Goal: Task Accomplishment & Management: Use online tool/utility

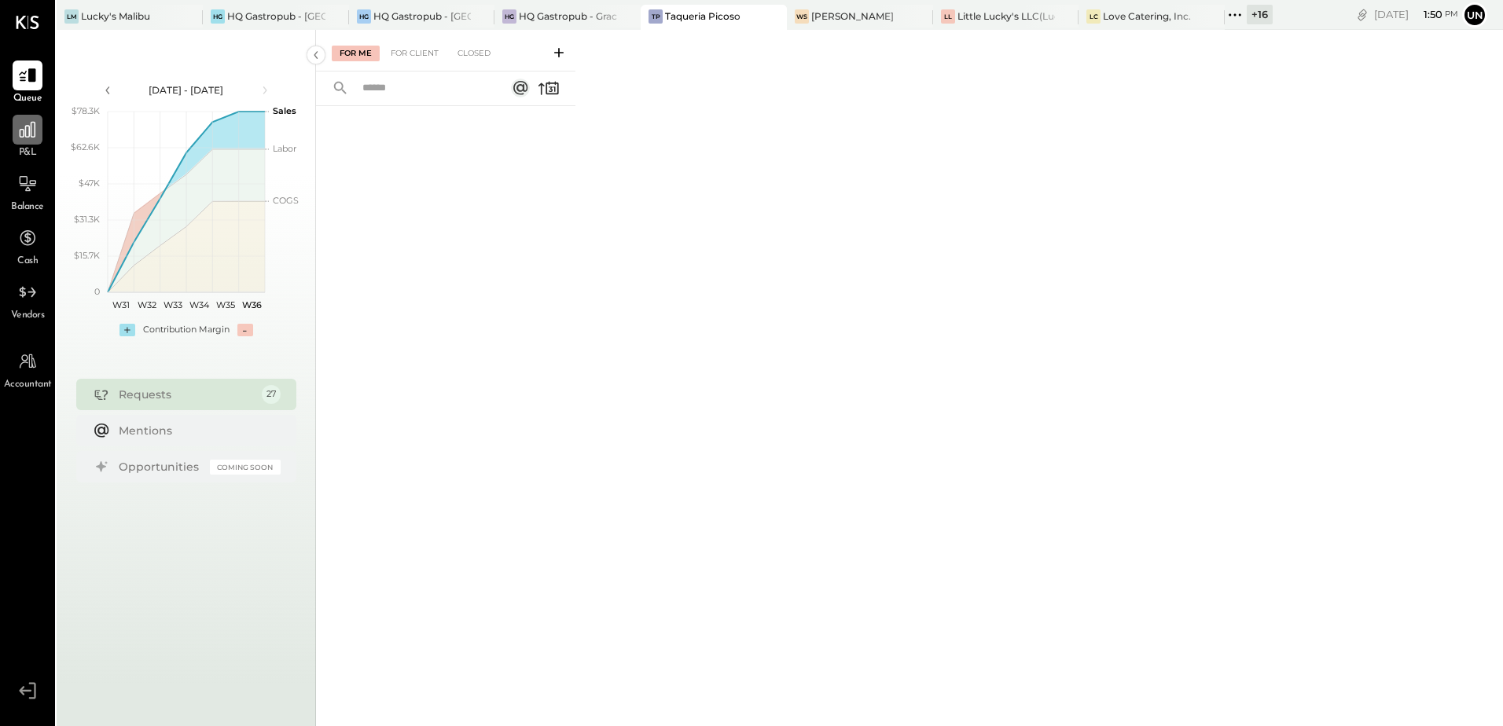
click at [26, 138] on icon at bounding box center [27, 130] width 20 height 20
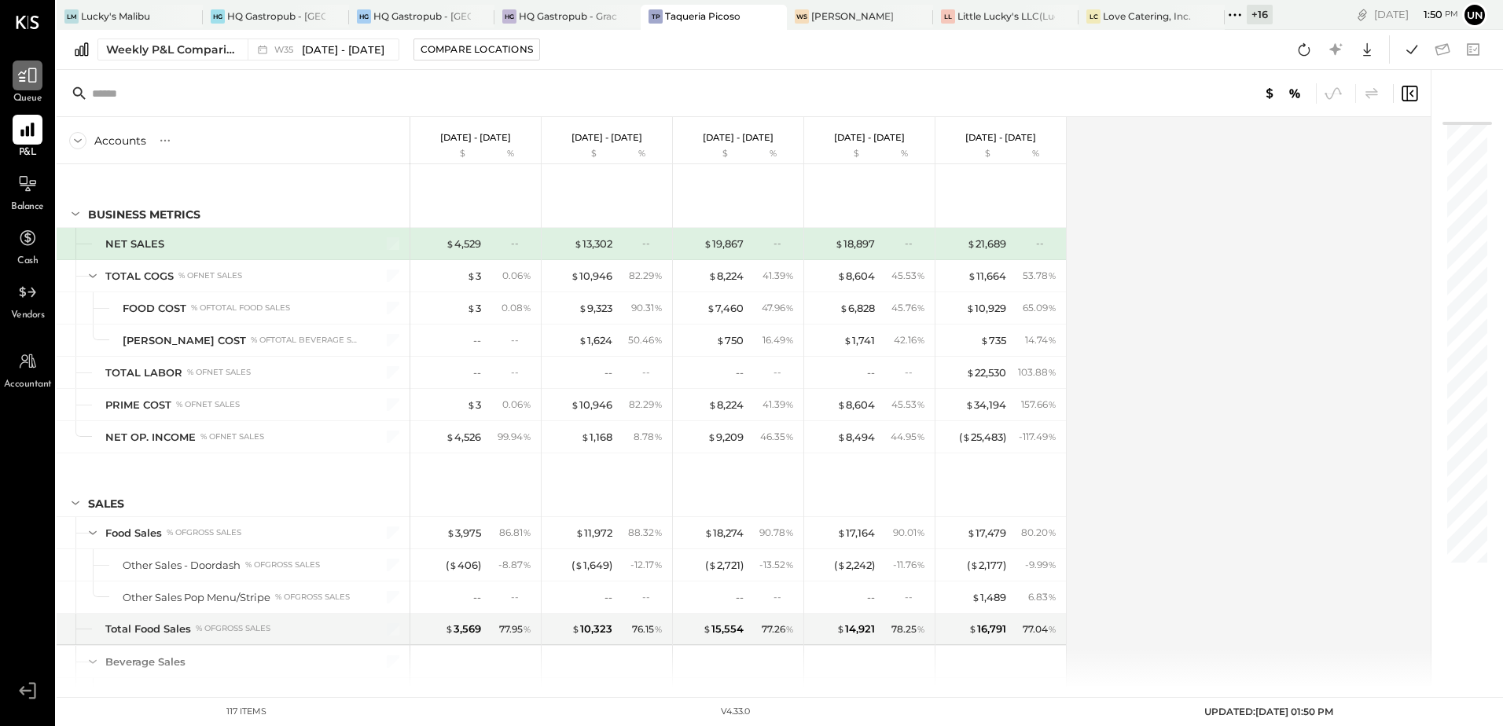
click at [18, 85] on icon at bounding box center [27, 75] width 20 height 20
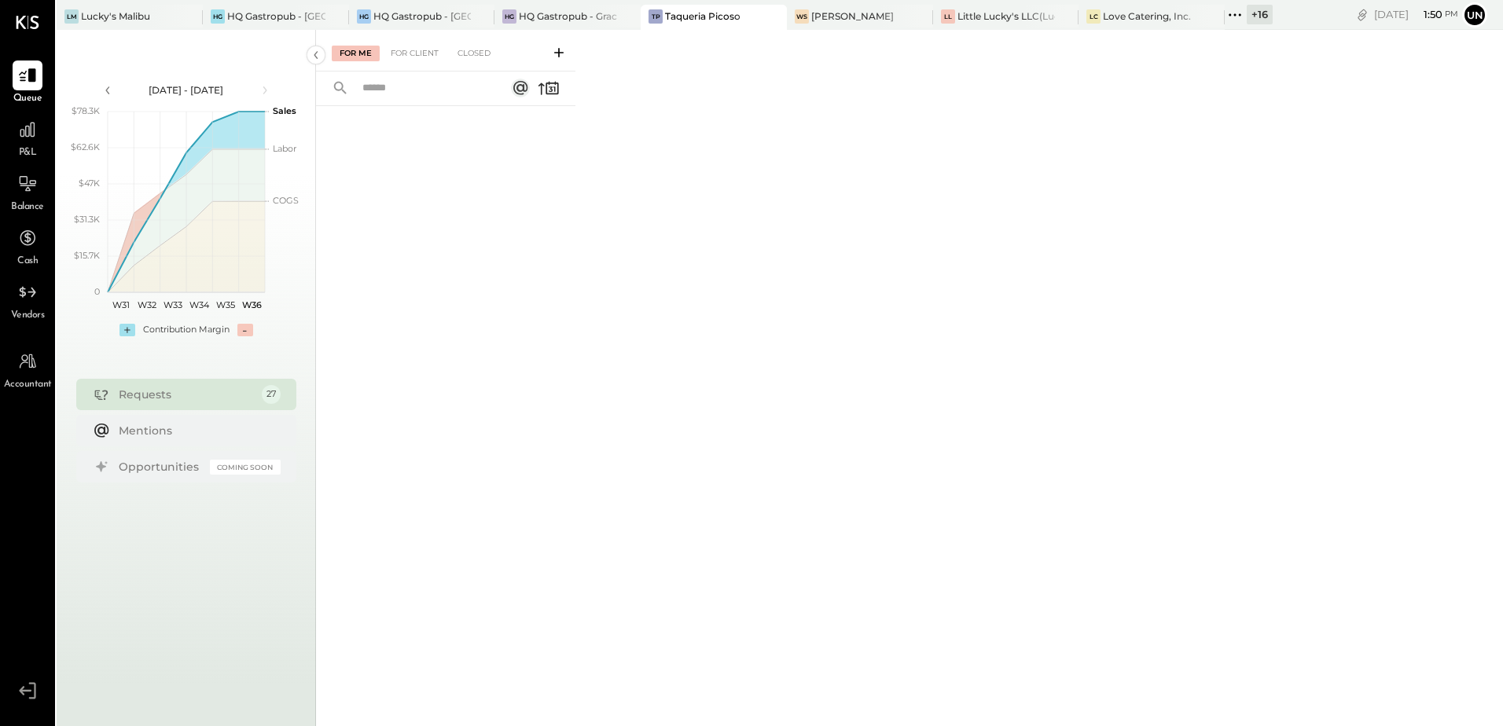
click at [406, 62] on div "For Me For Client Closed" at bounding box center [445, 51] width 259 height 42
click at [415, 55] on div "For Client" at bounding box center [415, 54] width 64 height 16
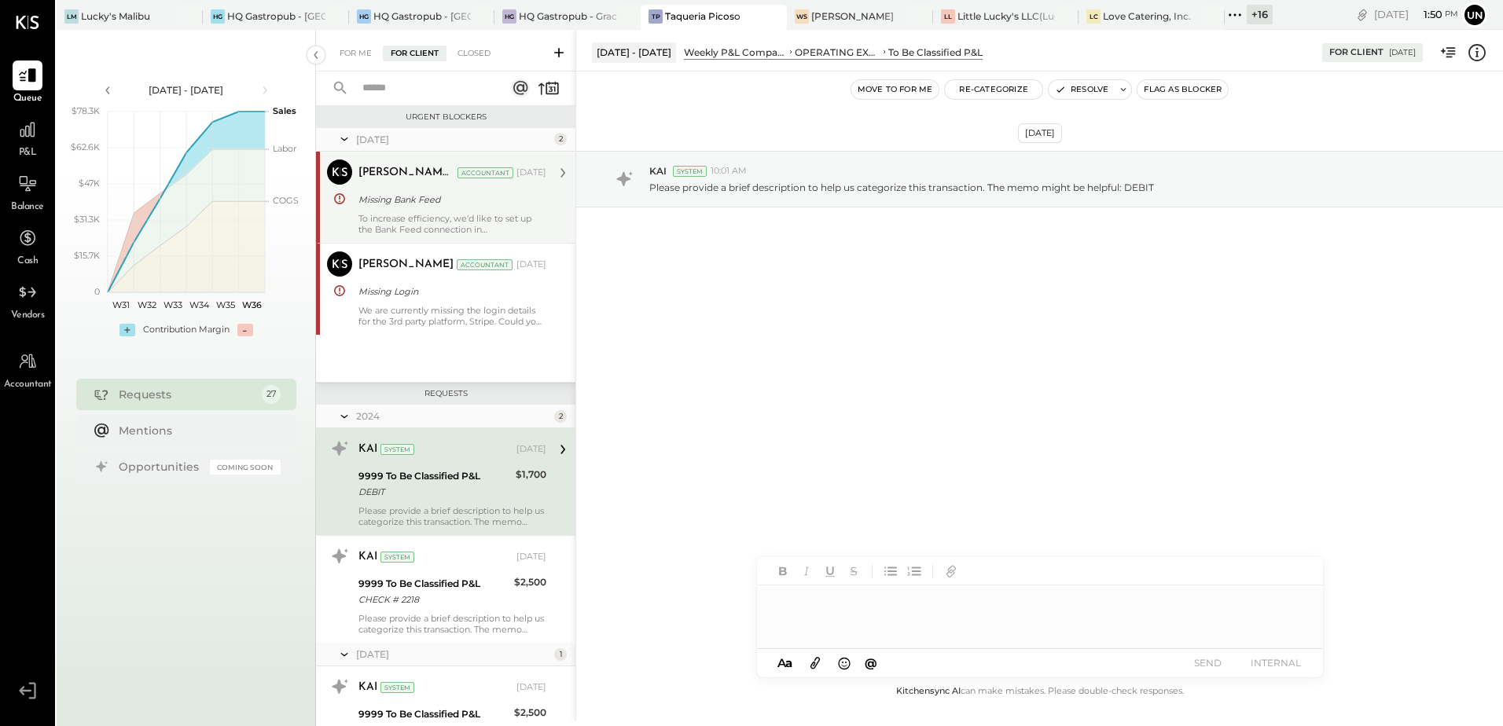
click at [410, 216] on div "To increase efficiency, we’d like to set up the Bank Feed connection in [GEOGRA…" at bounding box center [453, 224] width 188 height 22
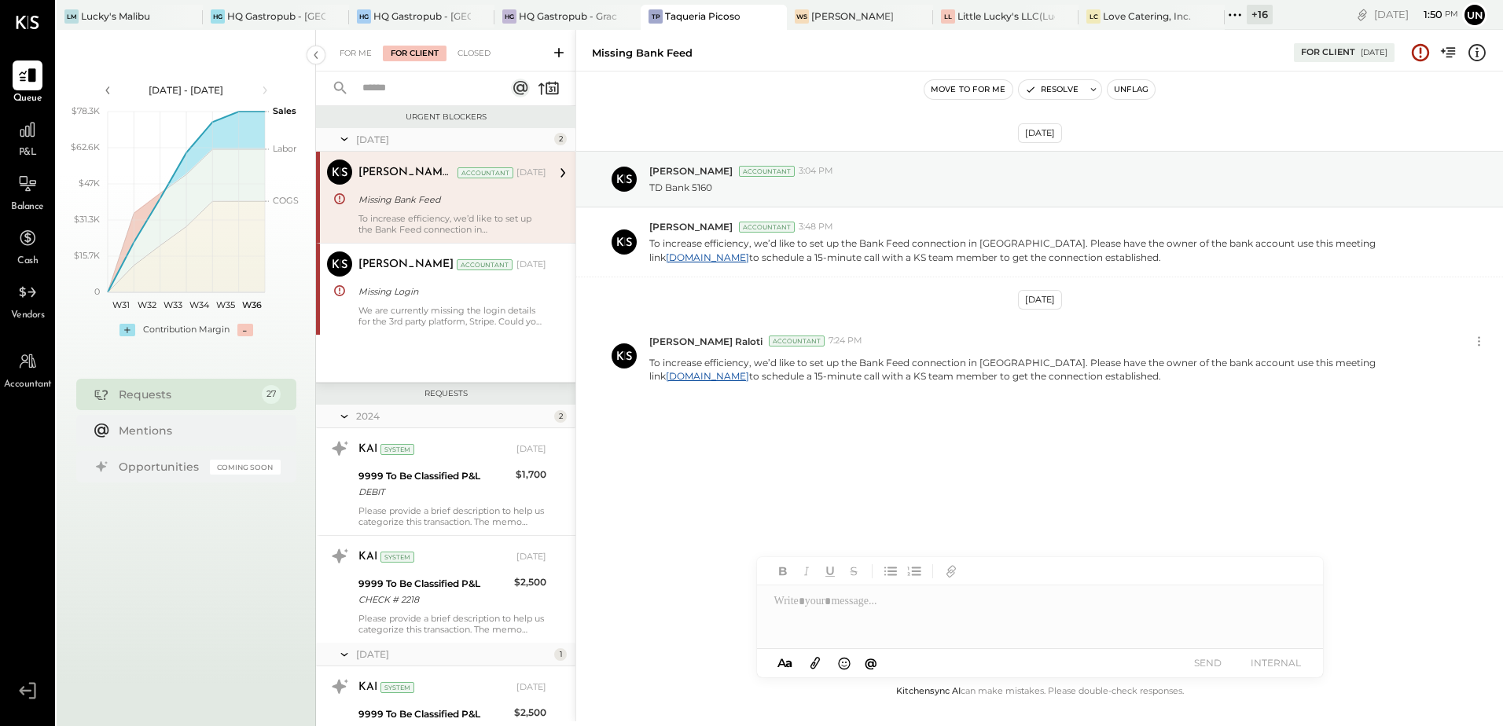
click at [1239, 14] on icon at bounding box center [1235, 15] width 20 height 20
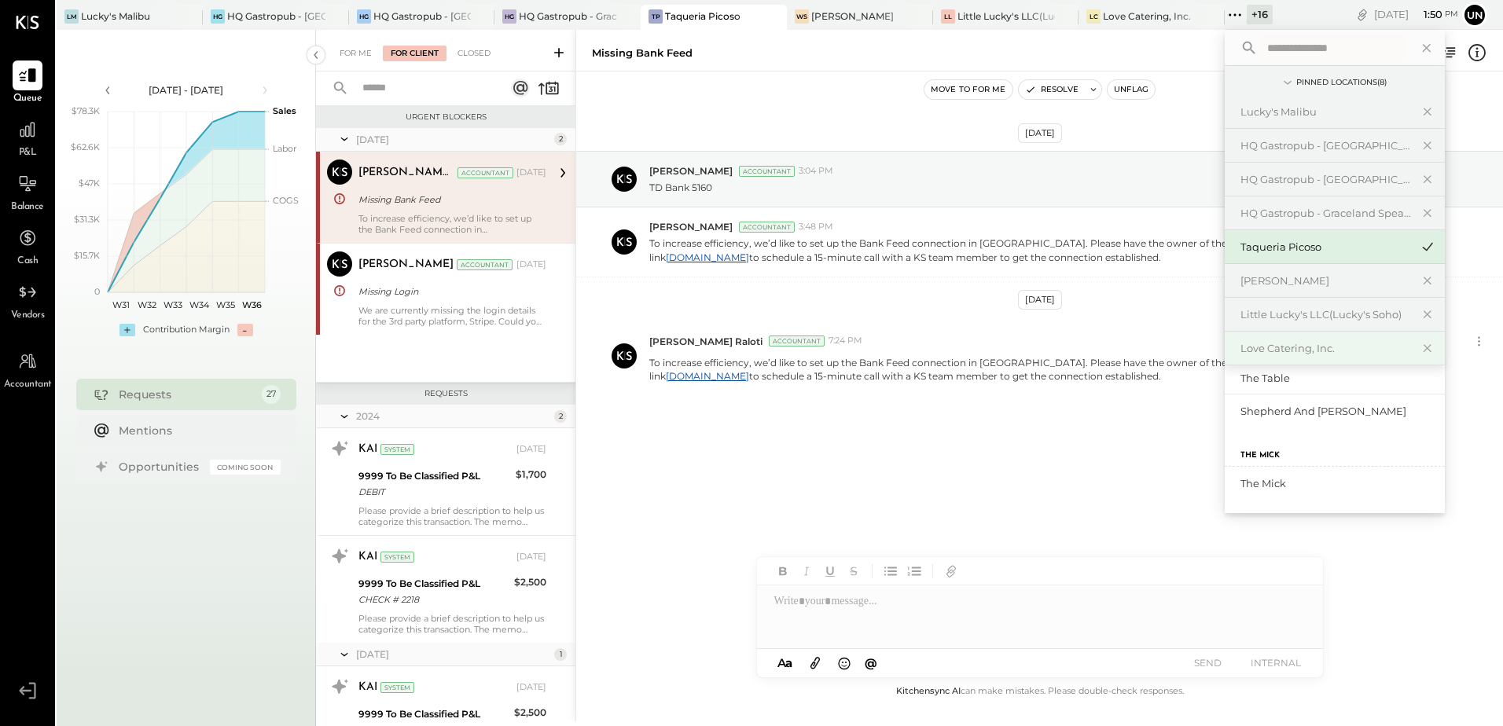
scroll to position [707, 0]
click at [1362, 418] on div "HQ Gastropub - [GEOGRAPHIC_DATA][PERSON_NAME]" at bounding box center [1326, 413] width 170 height 15
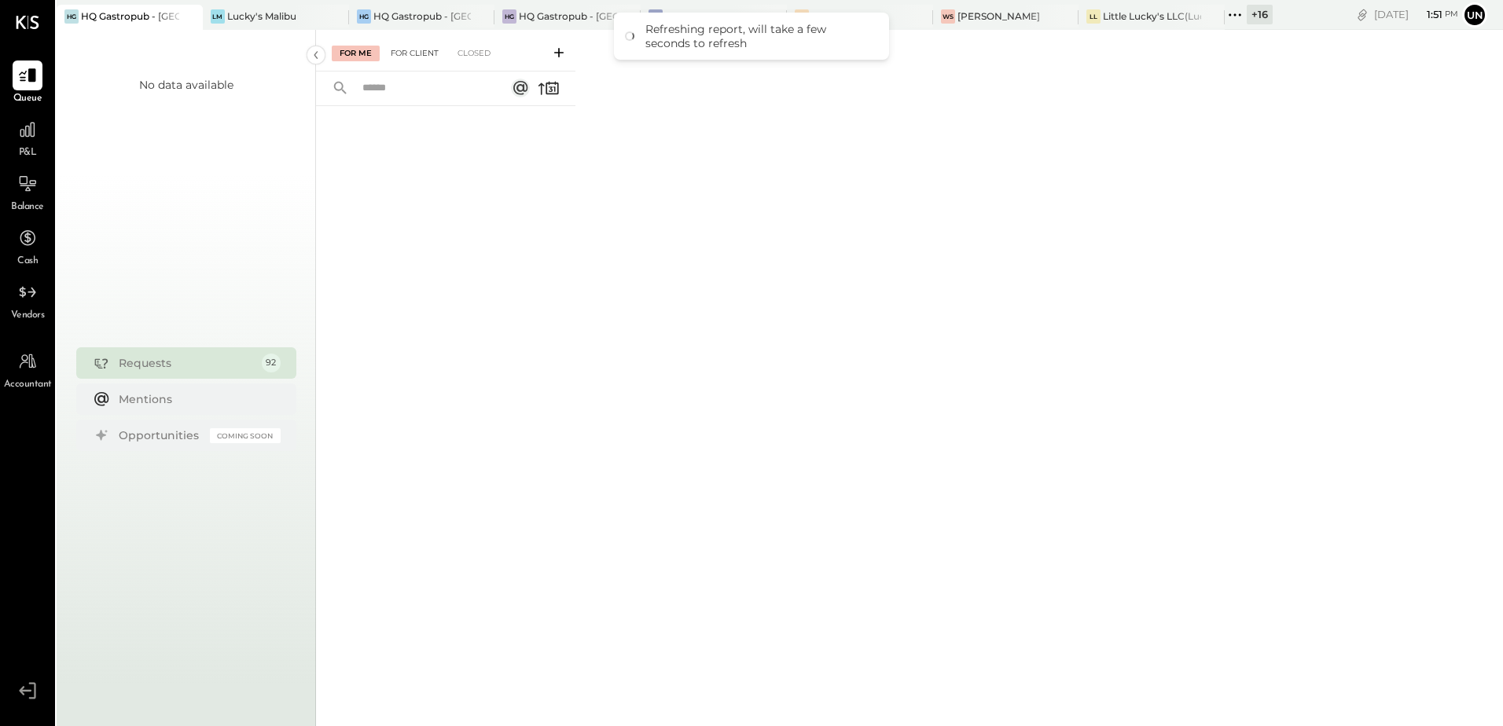
click at [411, 50] on div "For Client" at bounding box center [415, 54] width 64 height 16
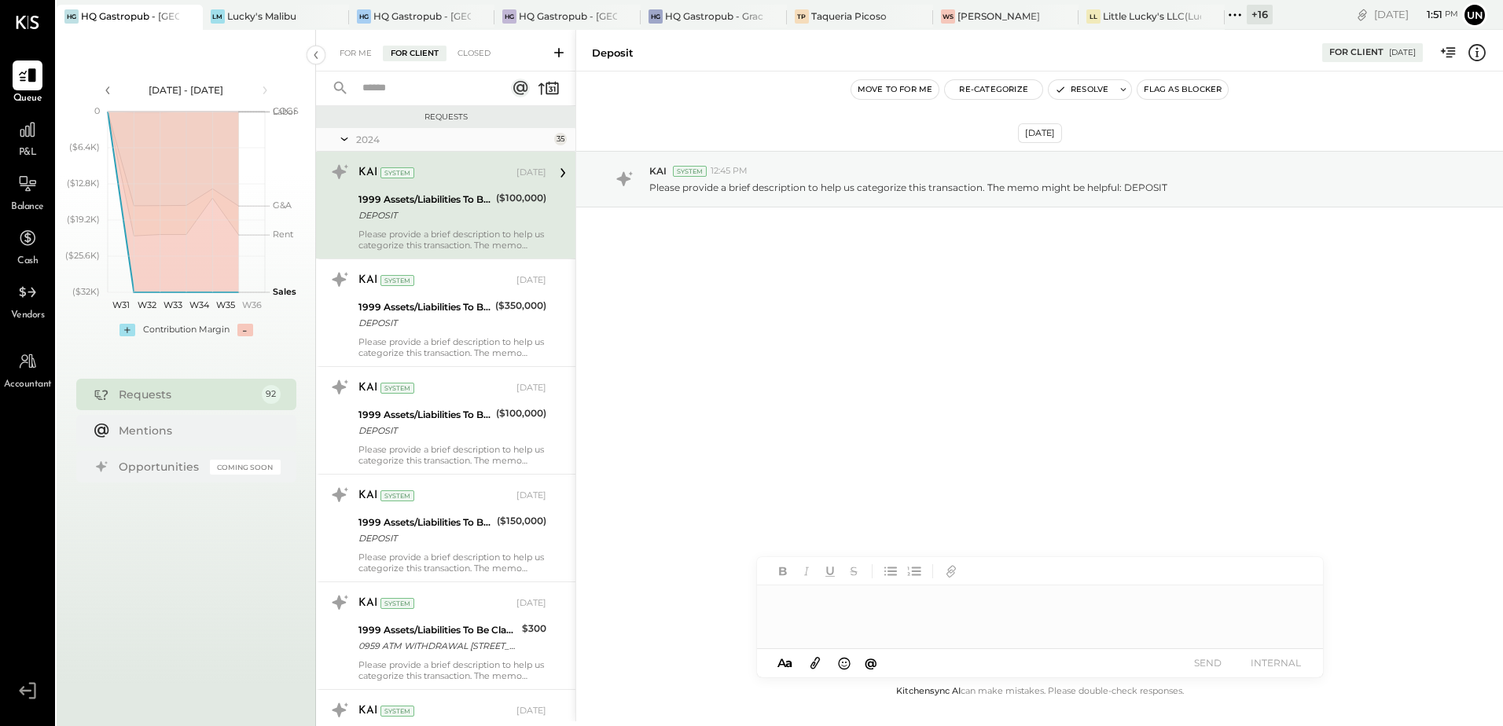
click at [349, 128] on div "2024 35" at bounding box center [445, 140] width 259 height 24
click at [349, 137] on icon at bounding box center [344, 139] width 16 height 39
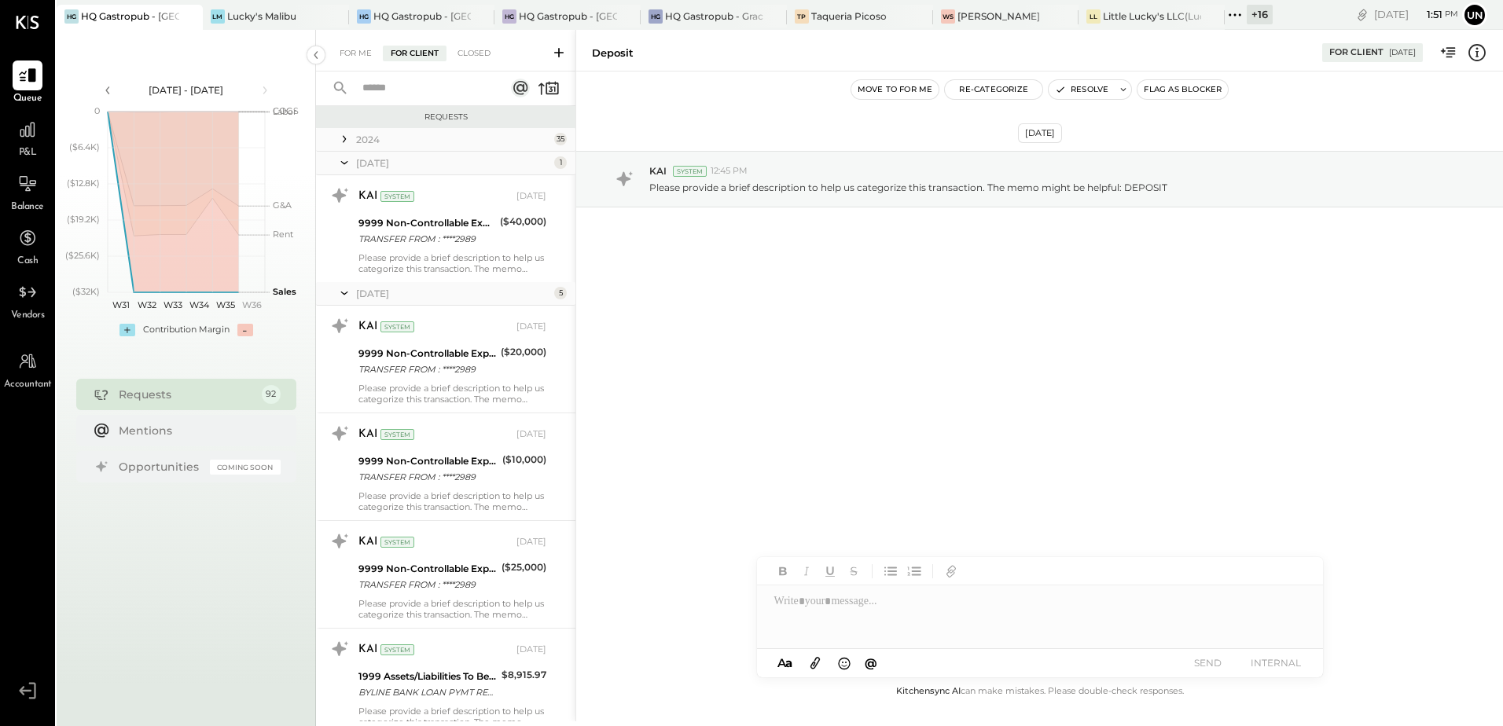
click at [528, 162] on div "[DATE]" at bounding box center [453, 162] width 194 height 13
click at [506, 169] on div "[DATE]" at bounding box center [453, 162] width 194 height 13
click at [498, 163] on div "[DATE]" at bounding box center [453, 162] width 194 height 13
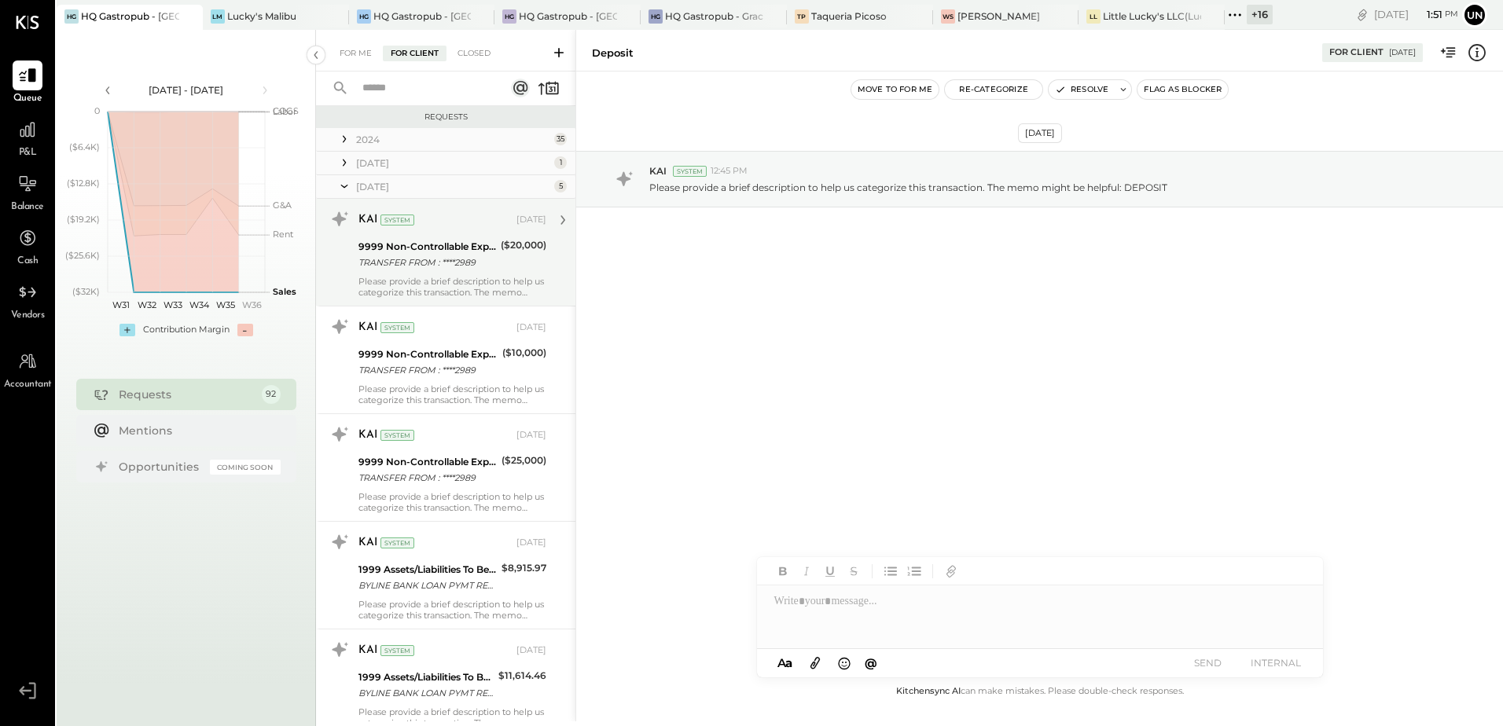
click at [454, 225] on div "KAI System" at bounding box center [436, 220] width 155 height 16
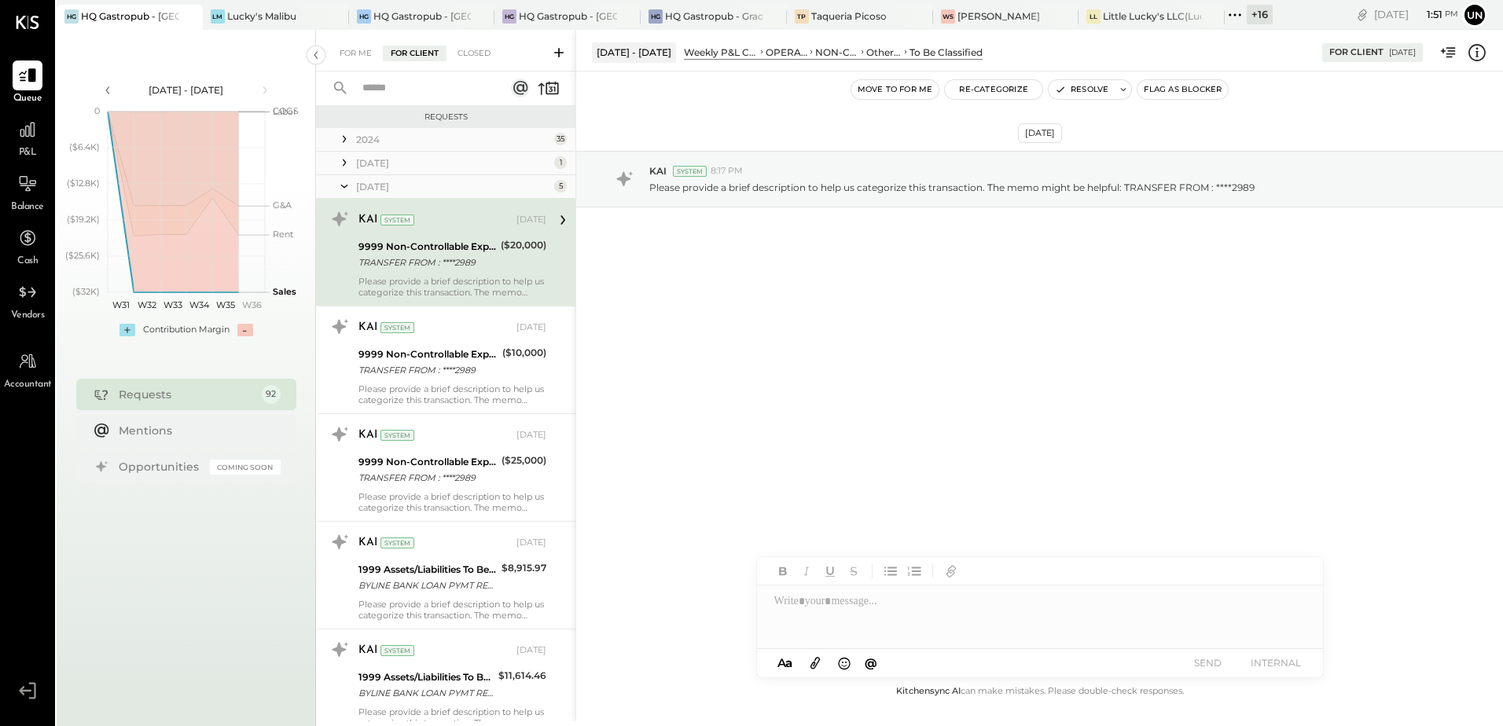
click at [466, 218] on div "KAI System" at bounding box center [436, 220] width 155 height 16
click at [457, 224] on div "KAI System" at bounding box center [436, 220] width 155 height 16
click at [454, 189] on div "[DATE]" at bounding box center [453, 186] width 194 height 13
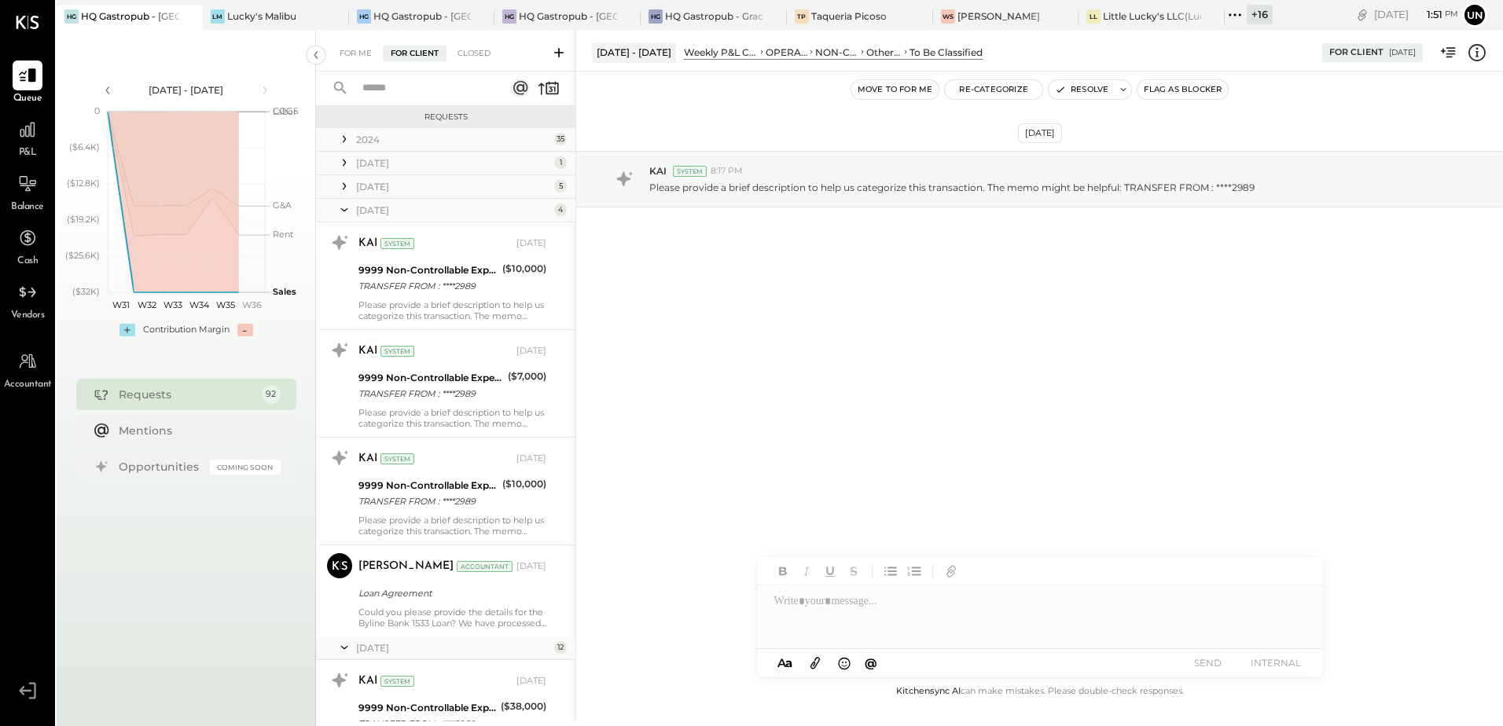
click at [454, 189] on div "[DATE]" at bounding box center [453, 186] width 194 height 13
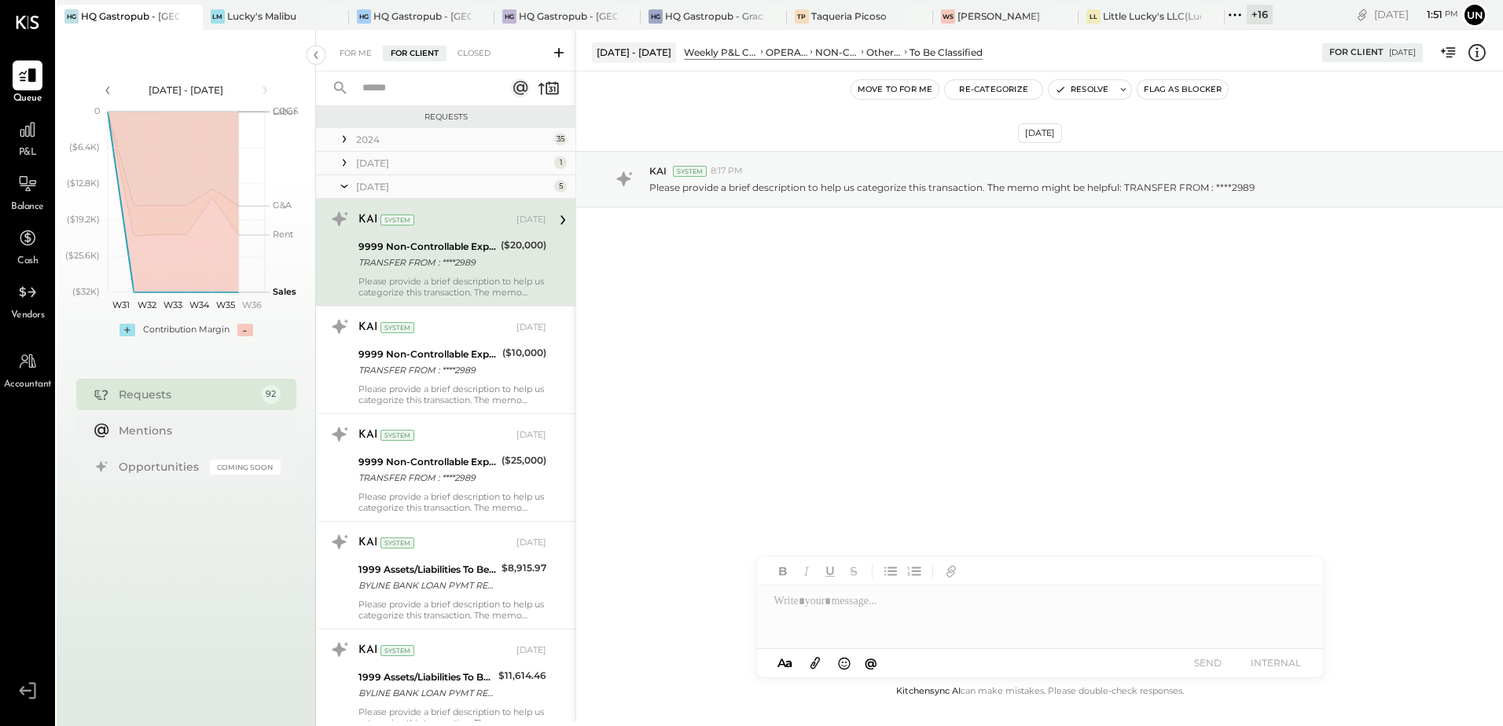
click at [454, 189] on div "[DATE]" at bounding box center [453, 186] width 194 height 13
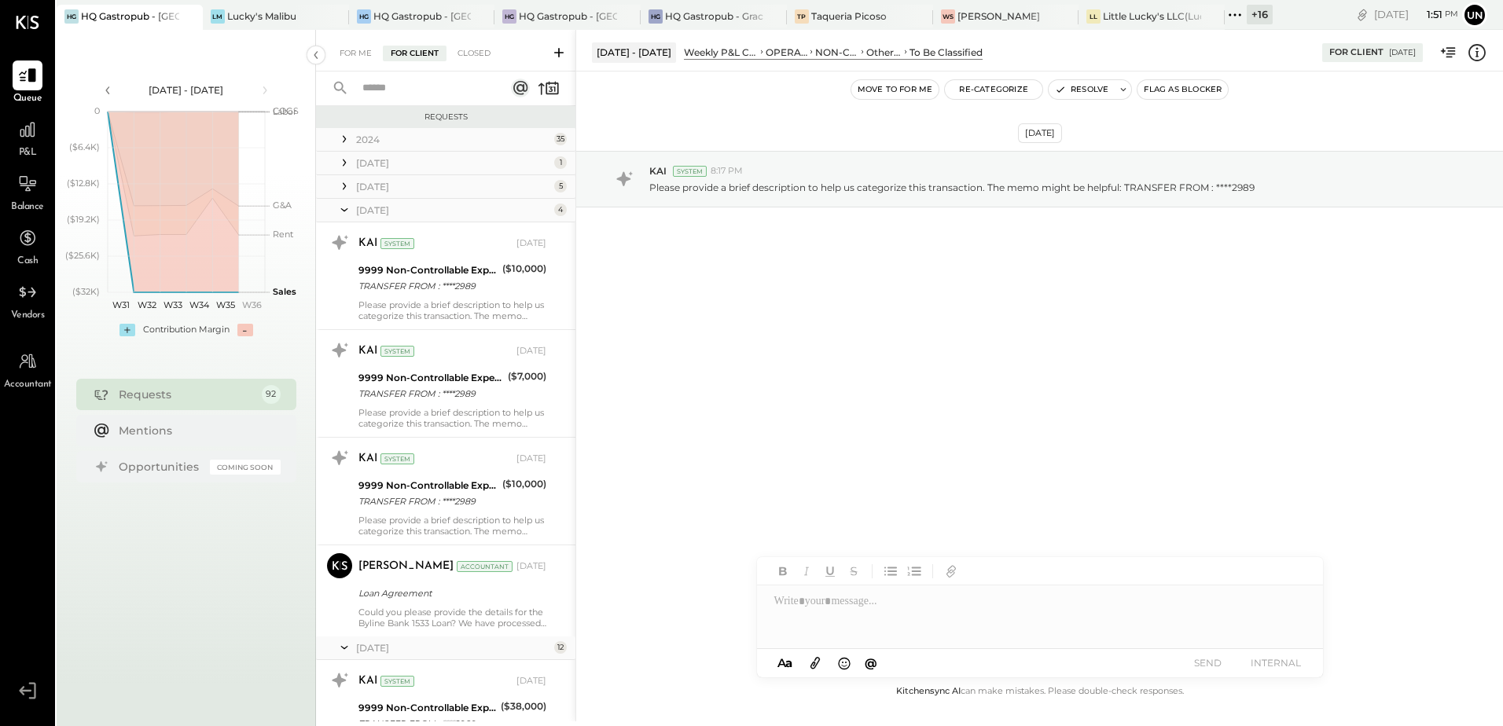
click at [440, 218] on div "[DATE] 4" at bounding box center [445, 211] width 259 height 24
click at [441, 212] on div "[DATE]" at bounding box center [453, 210] width 194 height 13
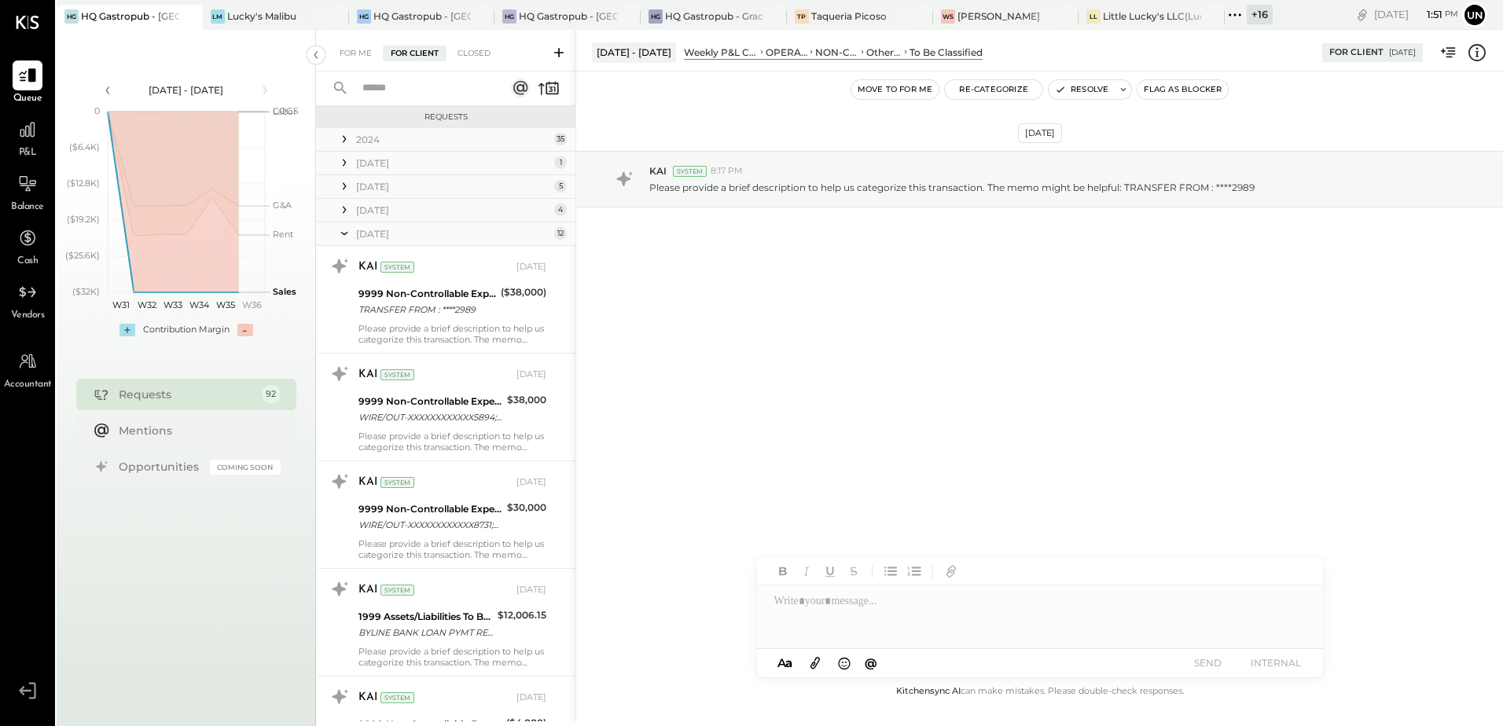
click at [434, 235] on div "[DATE]" at bounding box center [453, 233] width 194 height 13
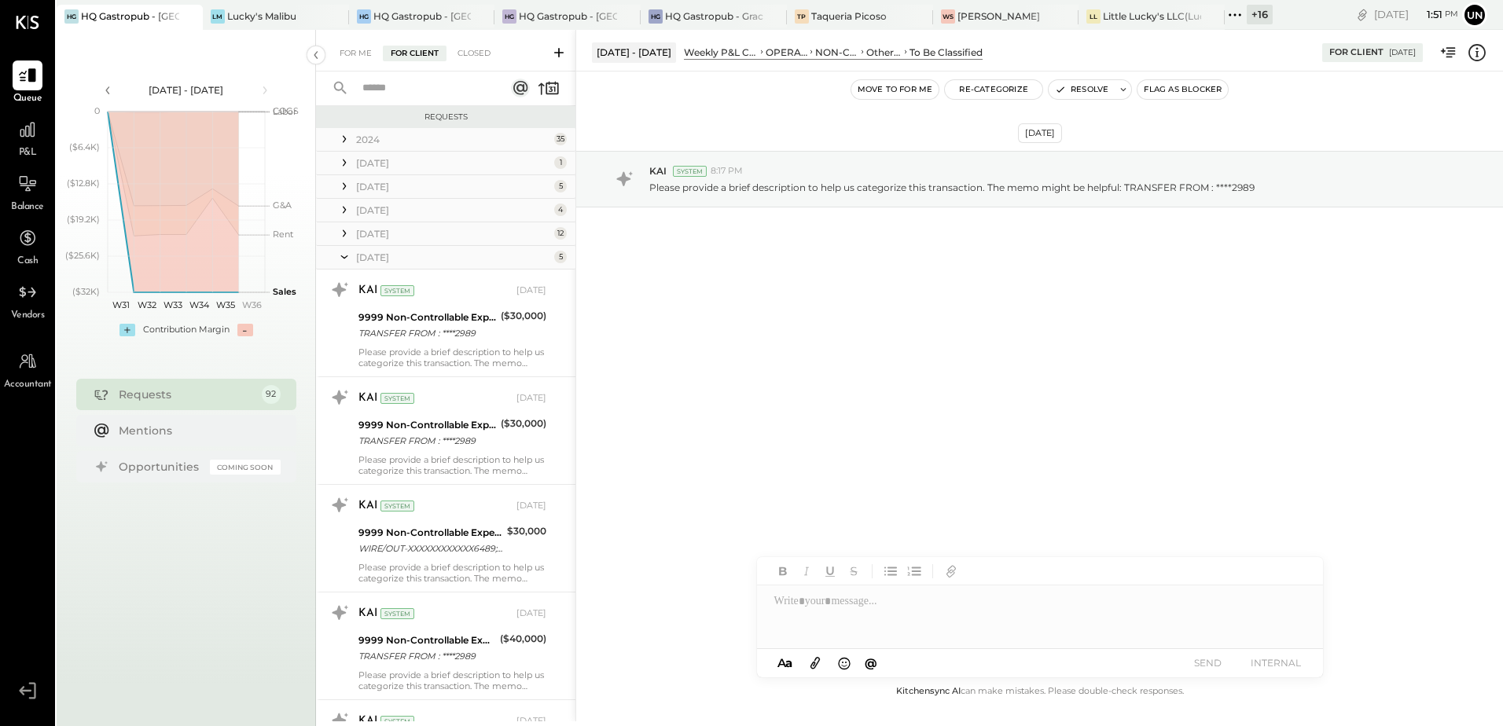
click at [429, 258] on div "[DATE]" at bounding box center [453, 257] width 194 height 13
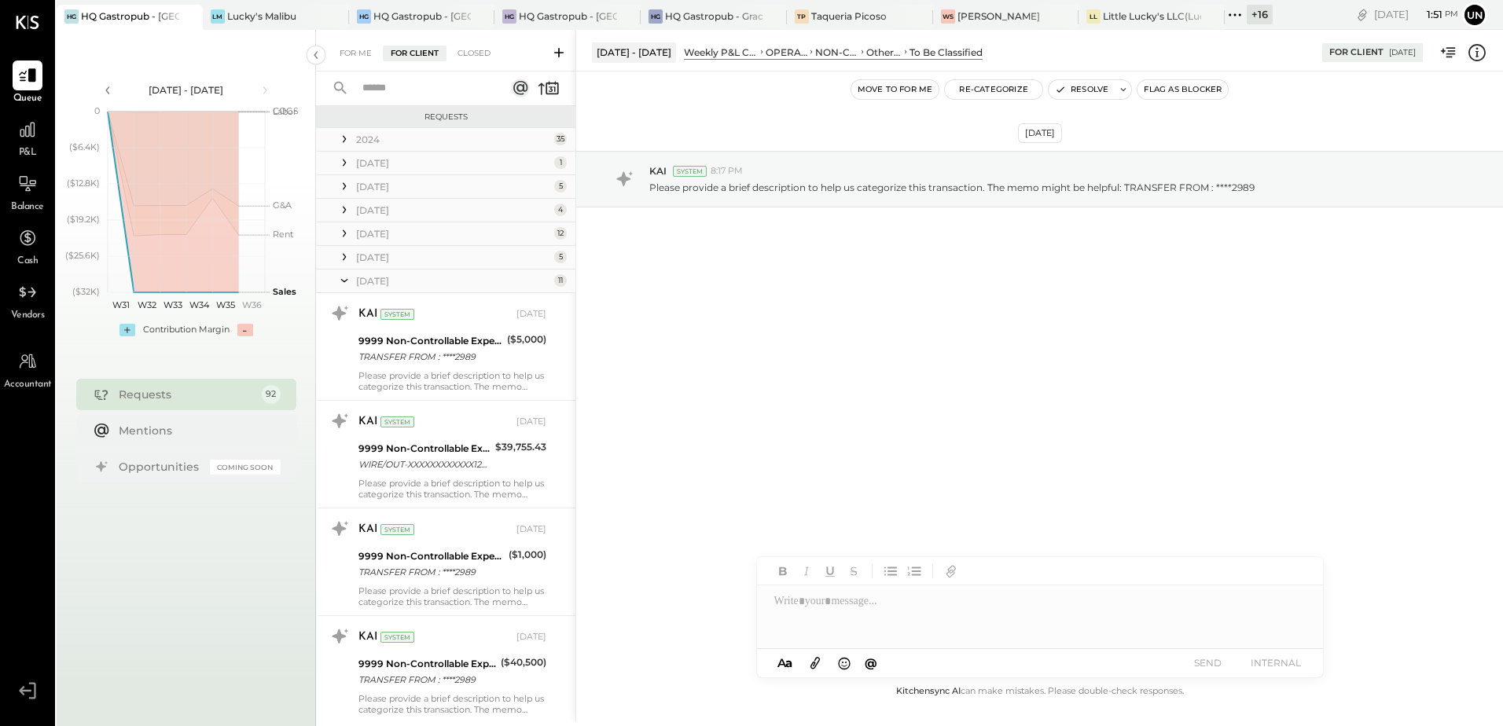
click at [453, 281] on div "[DATE]" at bounding box center [453, 280] width 194 height 13
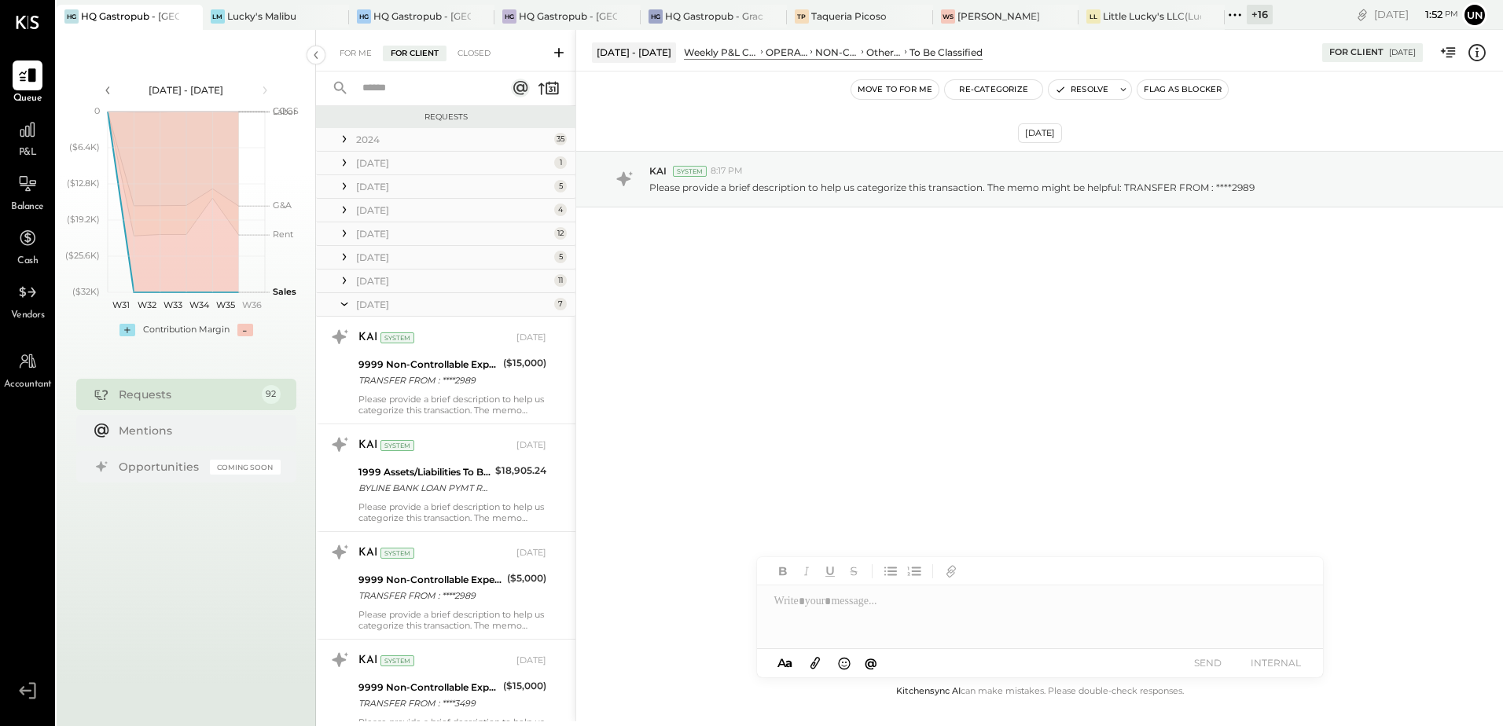
click at [396, 314] on div "[DATE] 7" at bounding box center [445, 305] width 259 height 24
click at [396, 303] on div "[DATE]" at bounding box center [453, 304] width 194 height 13
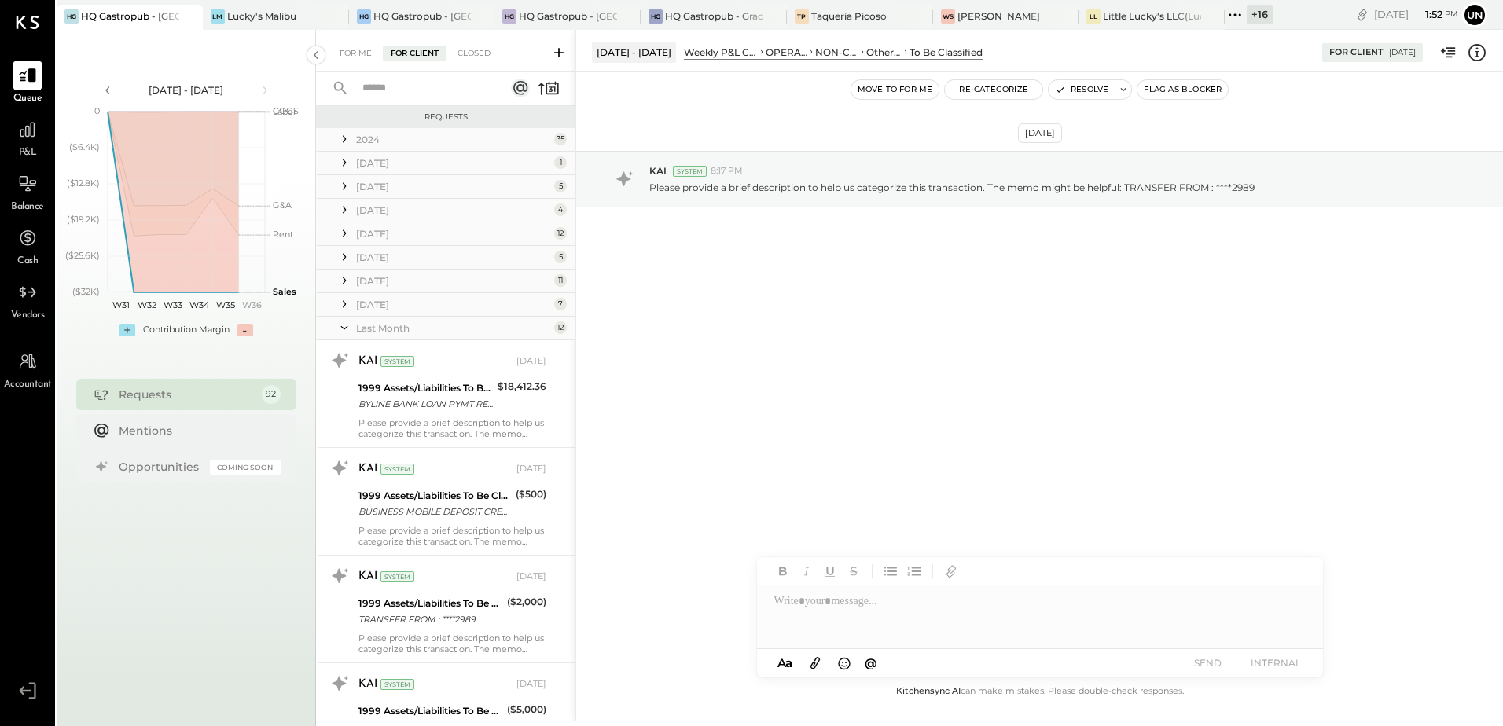
click at [409, 312] on div "[DATE] 7" at bounding box center [445, 305] width 259 height 24
click at [407, 322] on div "Last Month" at bounding box center [453, 328] width 194 height 13
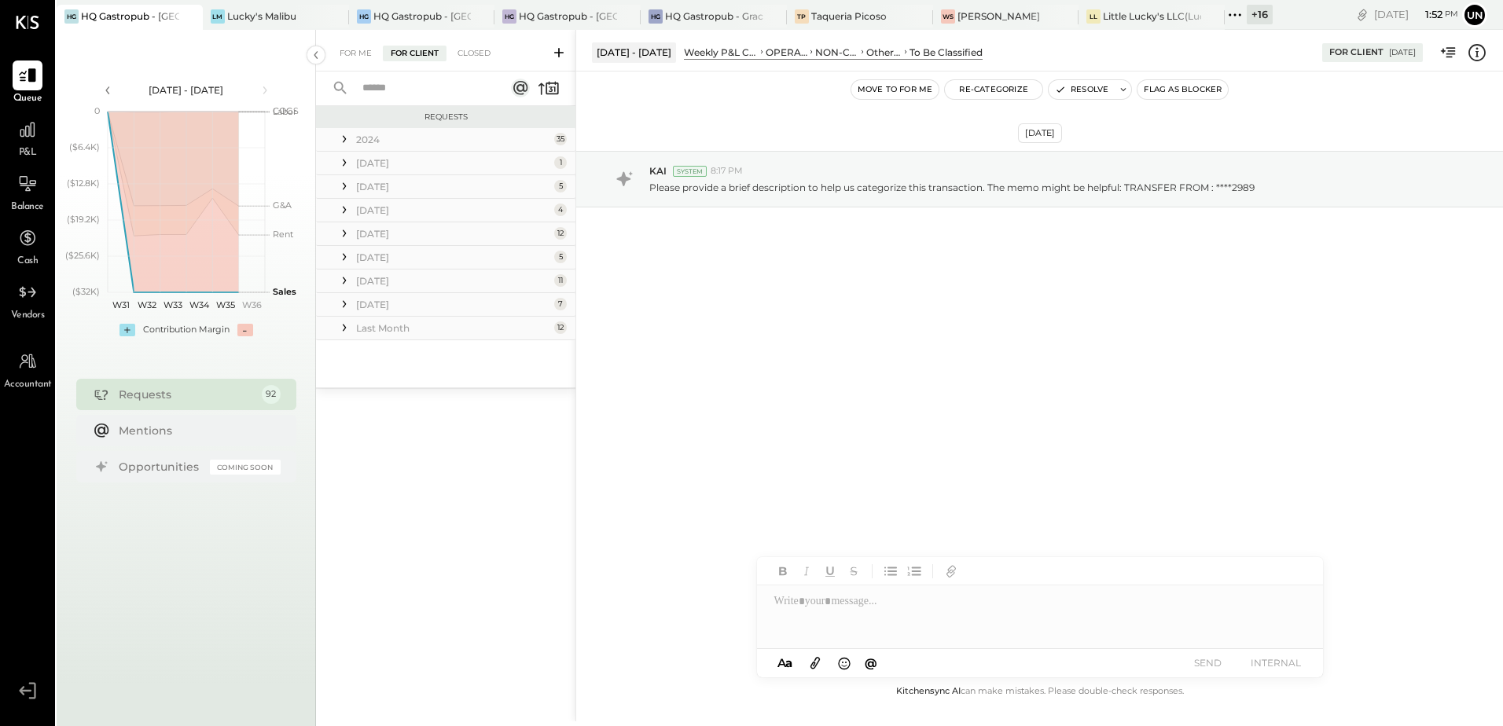
click at [478, 322] on div "Last Month" at bounding box center [453, 328] width 194 height 13
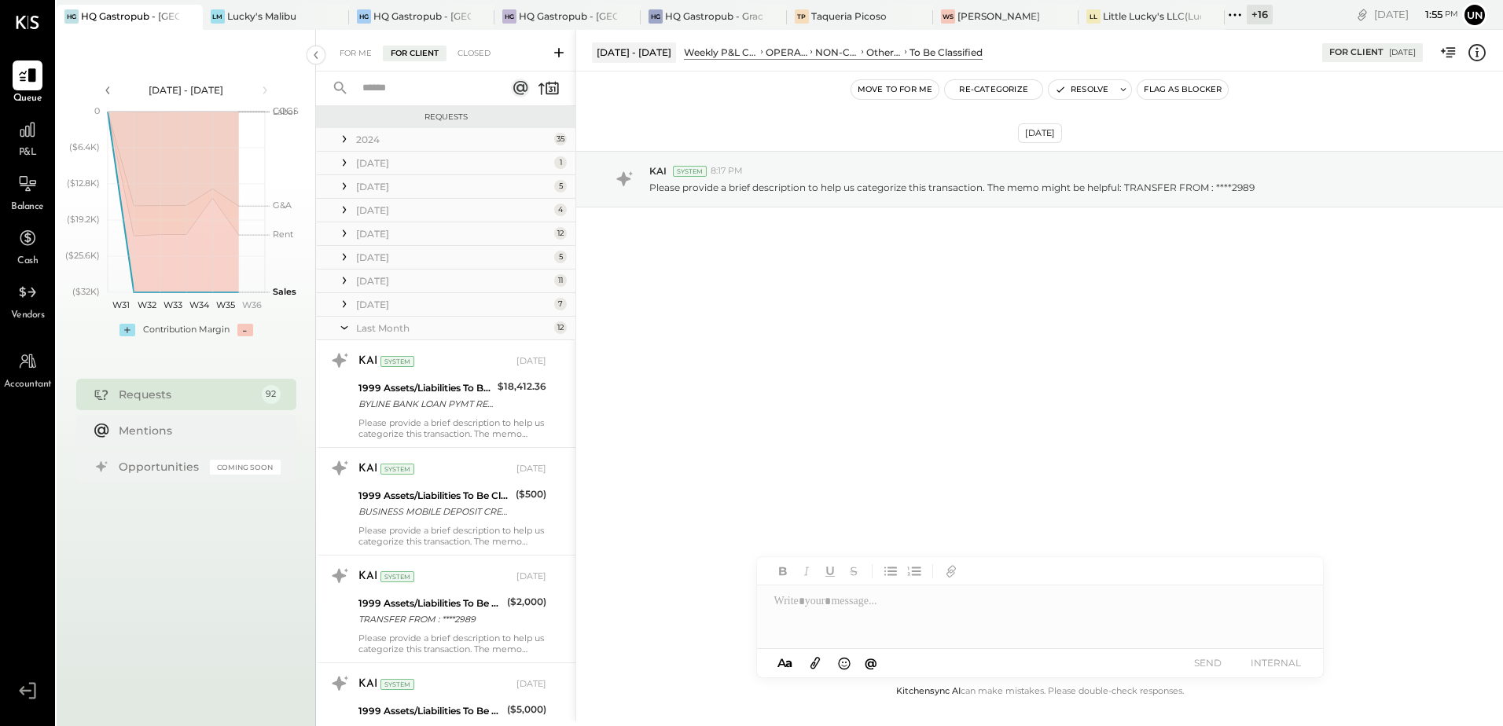
click at [411, 329] on div "Last Month" at bounding box center [453, 328] width 194 height 13
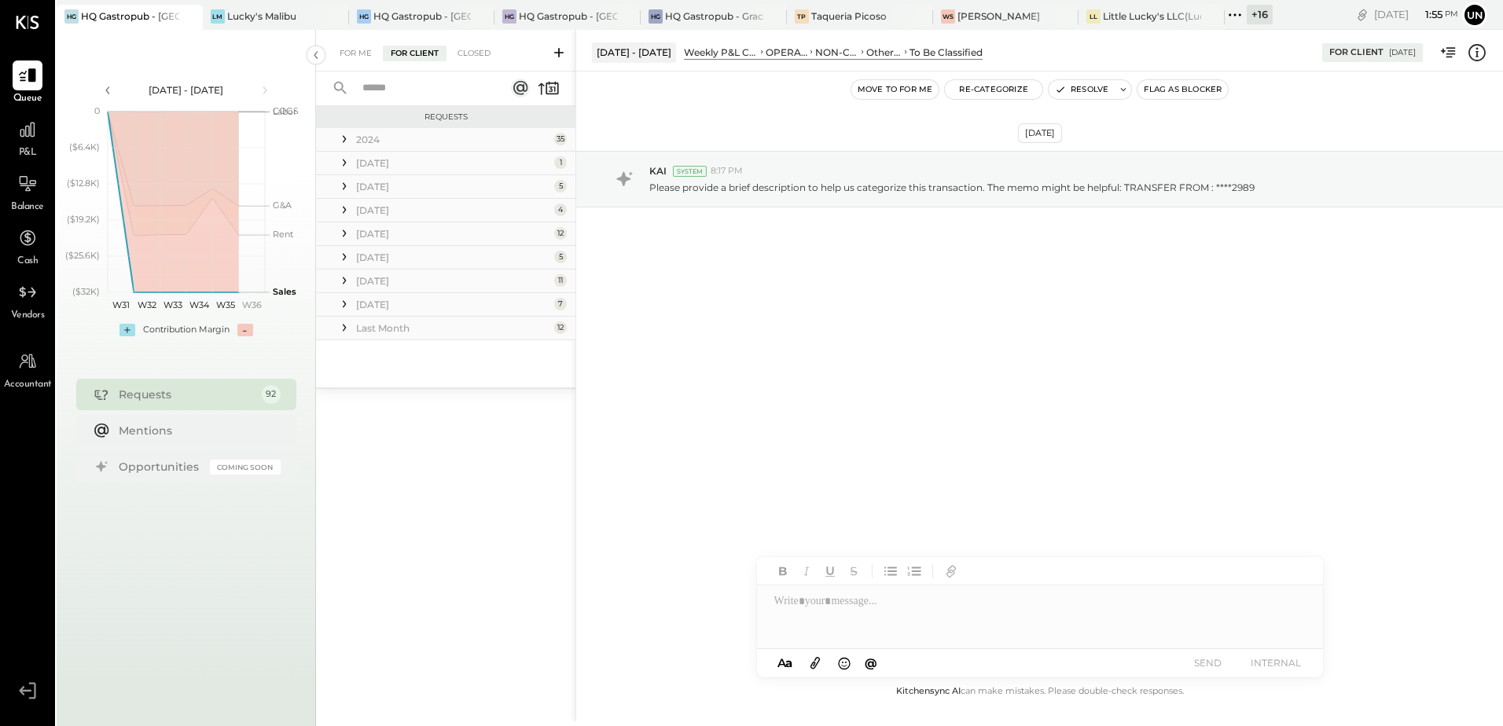
click at [392, 305] on div "[DATE]" at bounding box center [453, 304] width 194 height 13
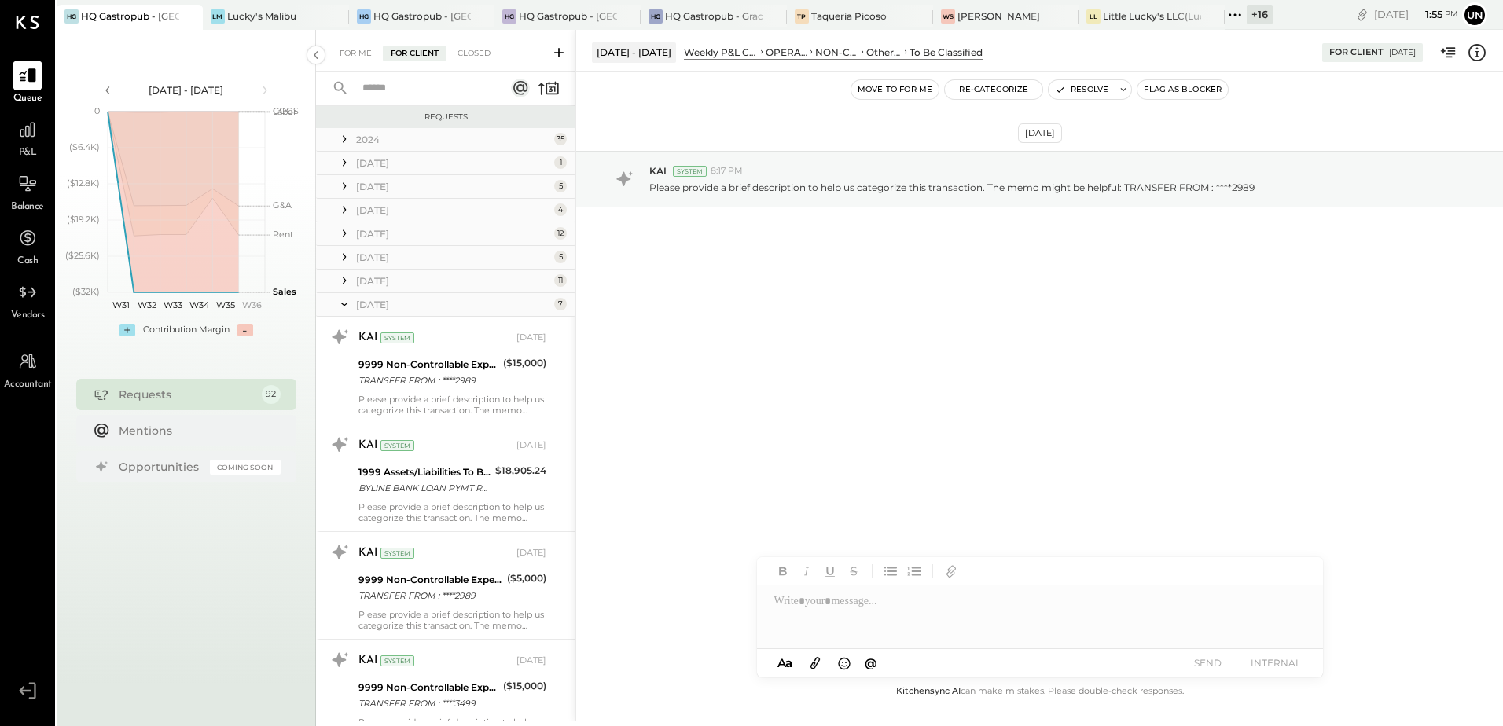
click at [381, 303] on div "[DATE]" at bounding box center [453, 304] width 194 height 13
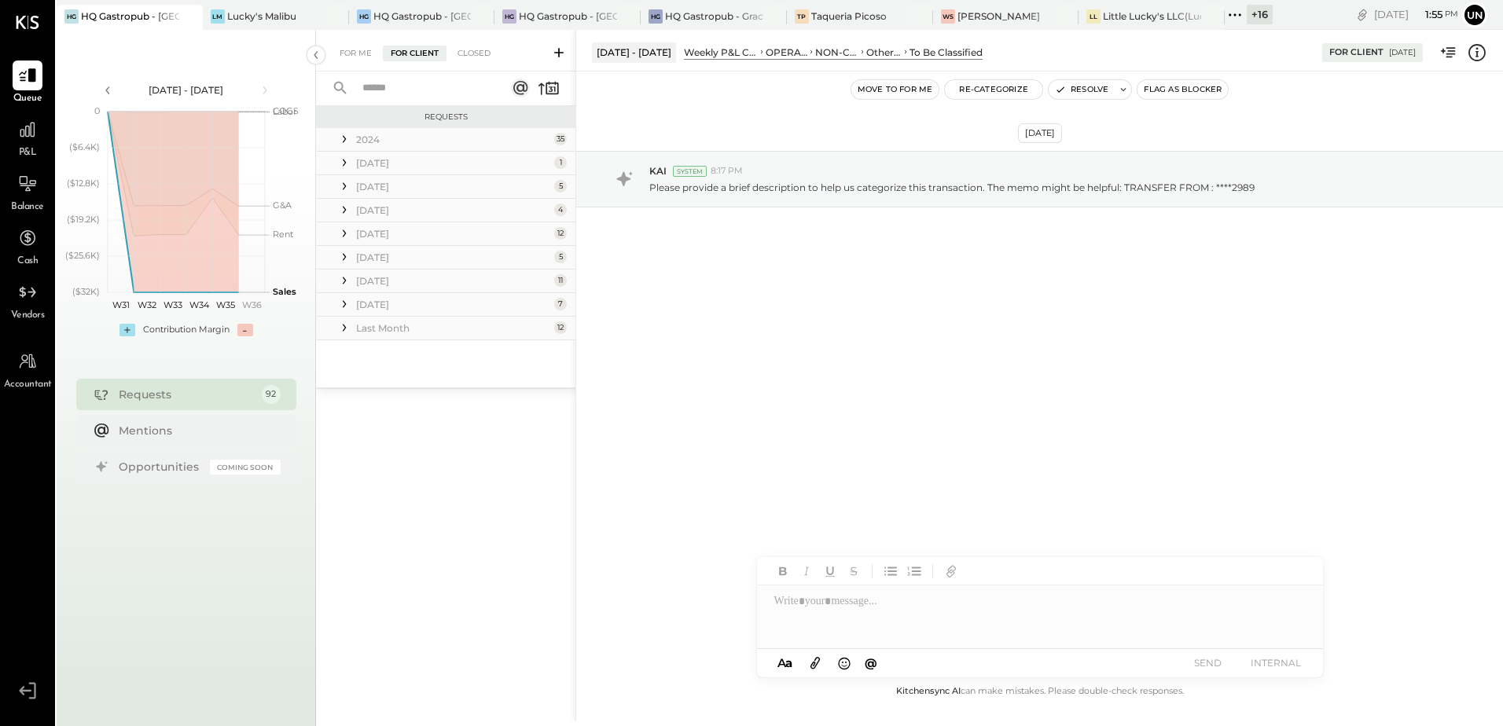
click at [346, 329] on icon at bounding box center [344, 328] width 16 height 16
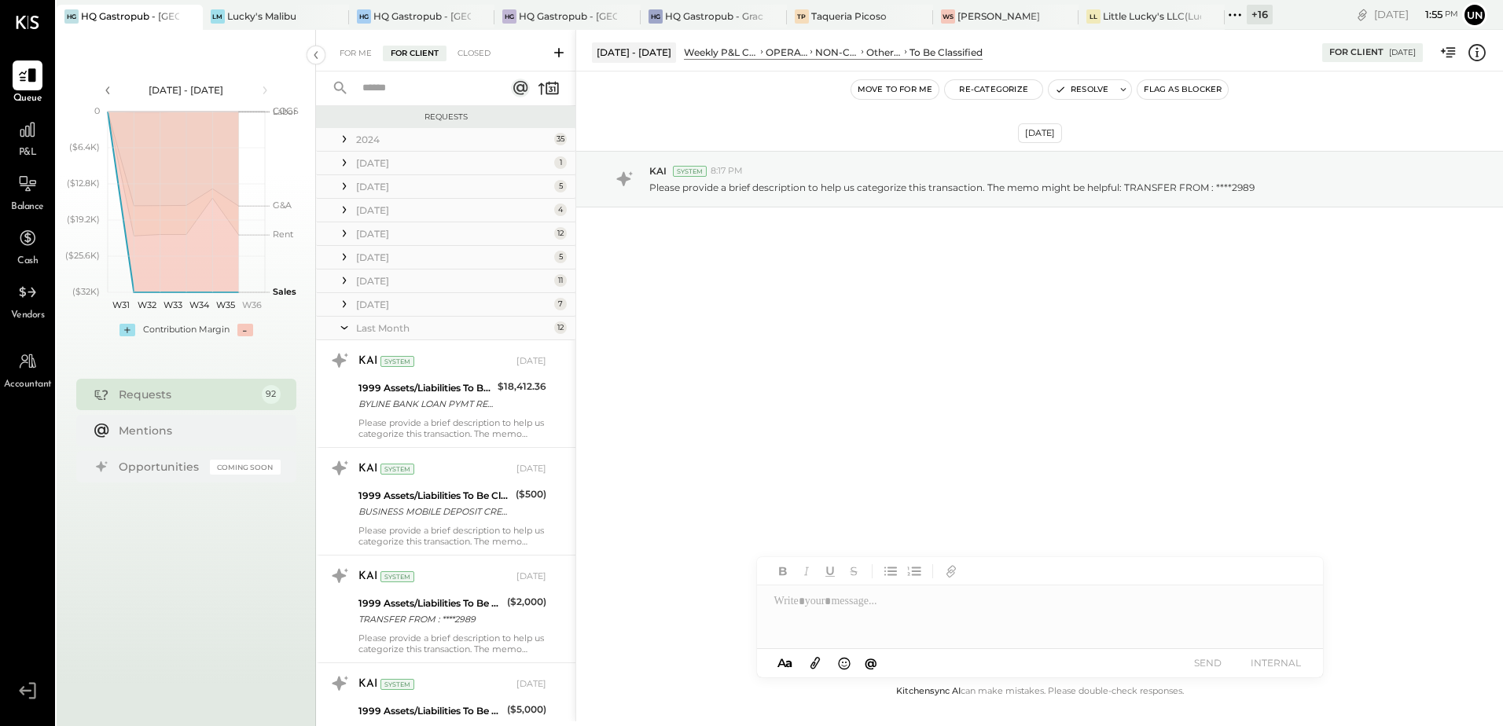
click at [370, 307] on div "[DATE]" at bounding box center [453, 304] width 194 height 13
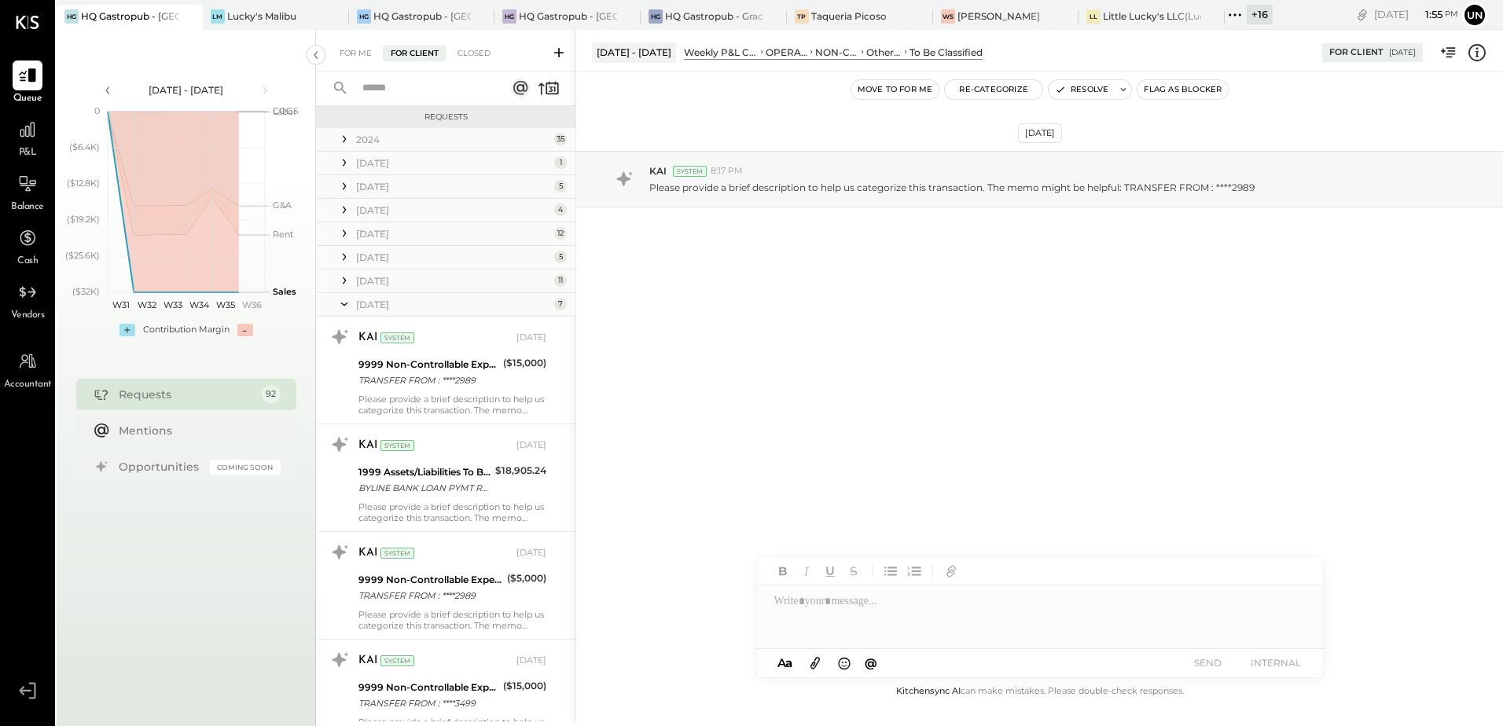
click at [362, 278] on div "[DATE]" at bounding box center [453, 280] width 194 height 13
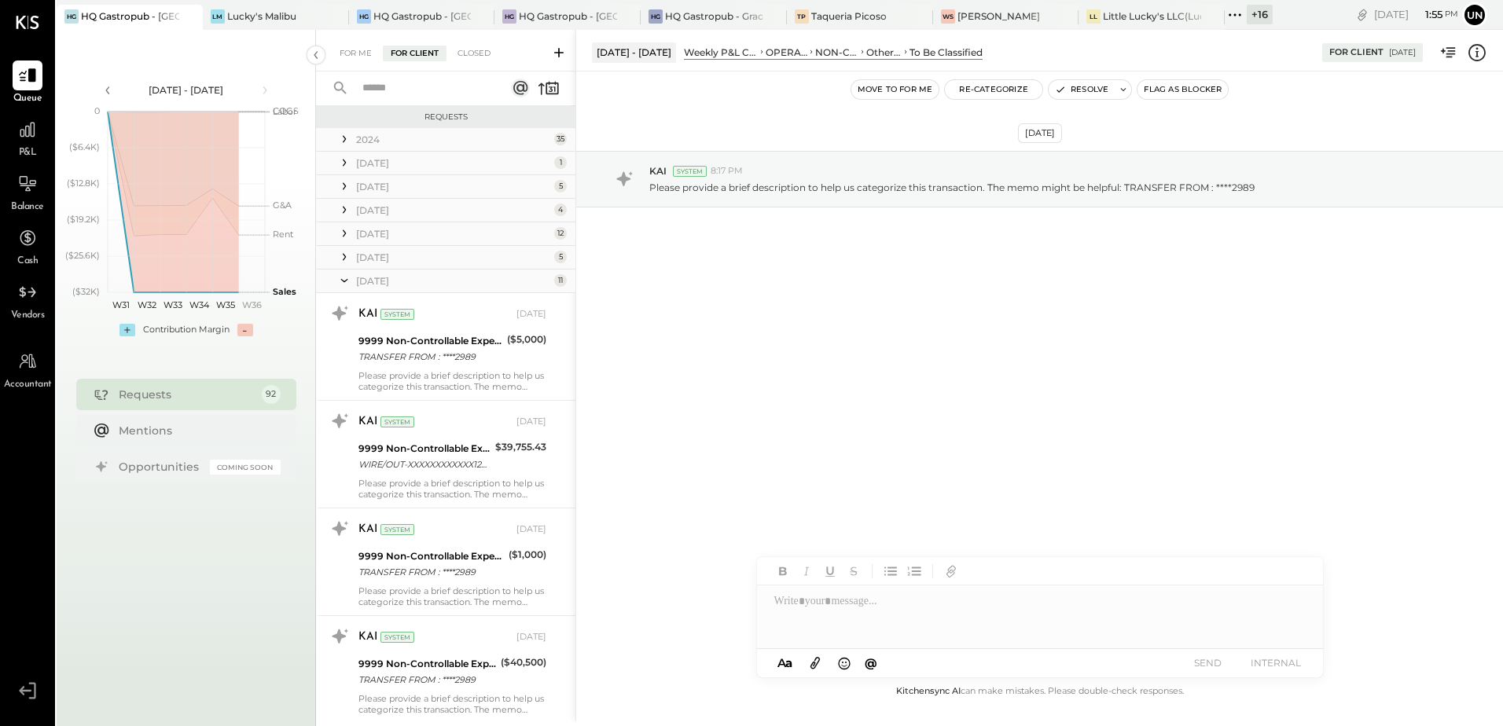
click at [361, 255] on div "[DATE]" at bounding box center [453, 257] width 194 height 13
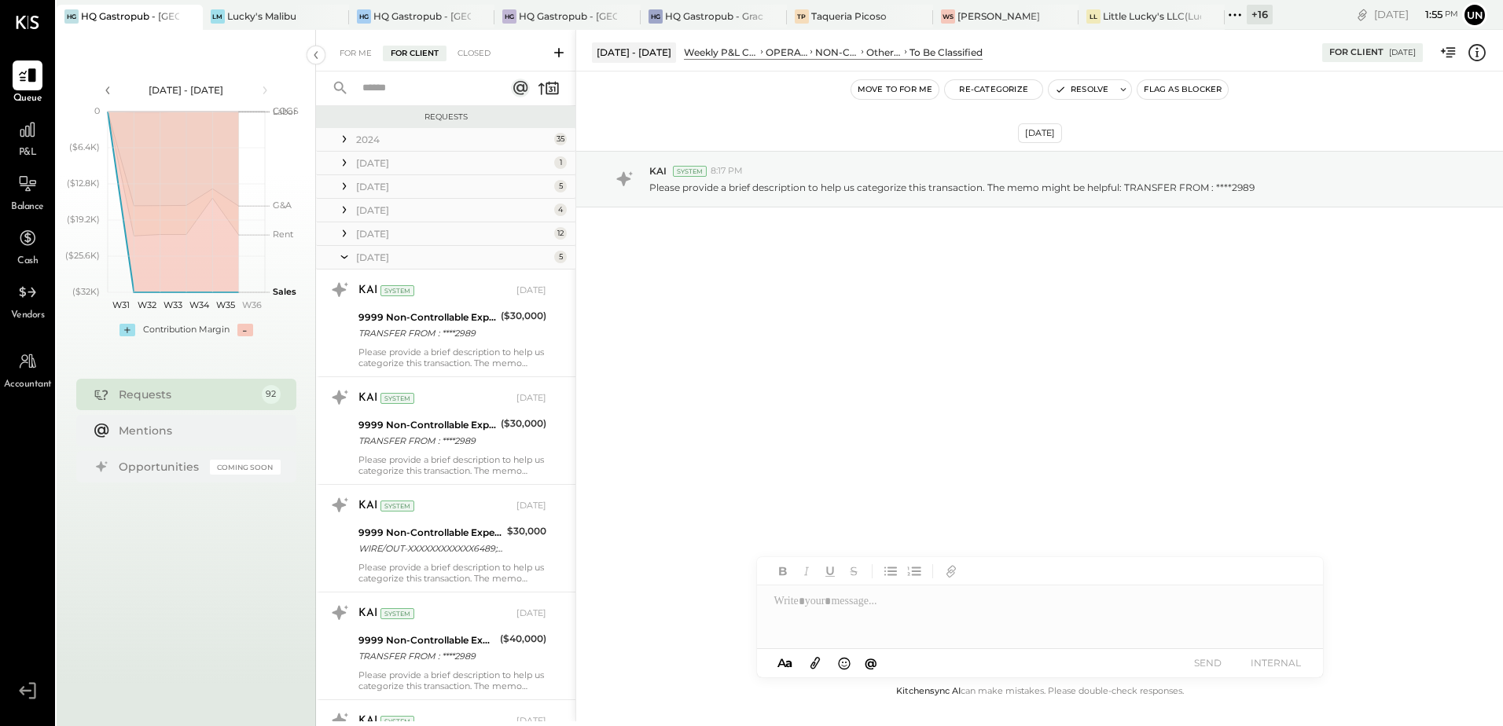
click at [361, 230] on div "[DATE]" at bounding box center [453, 233] width 194 height 13
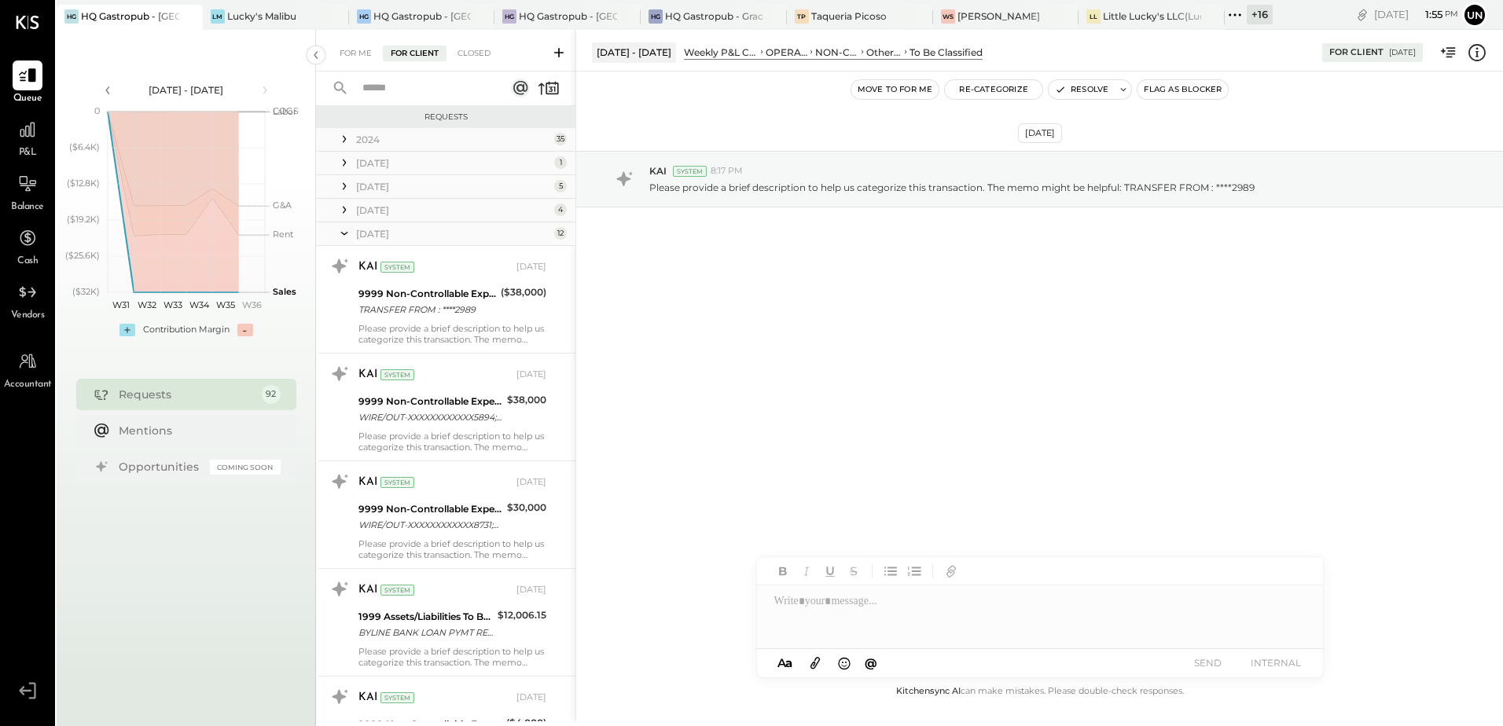
click at [361, 211] on div "[DATE]" at bounding box center [453, 210] width 194 height 13
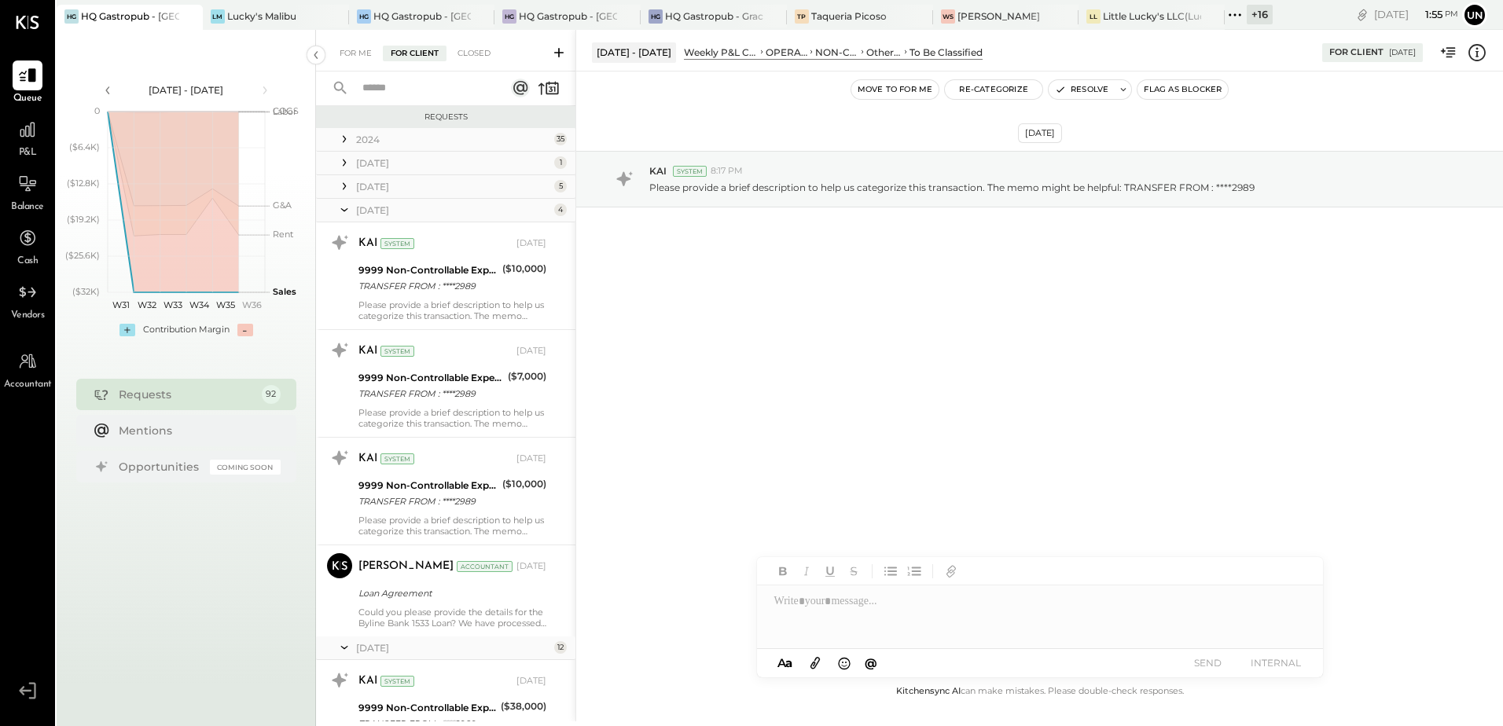
click at [362, 180] on div "[DATE]" at bounding box center [453, 186] width 194 height 13
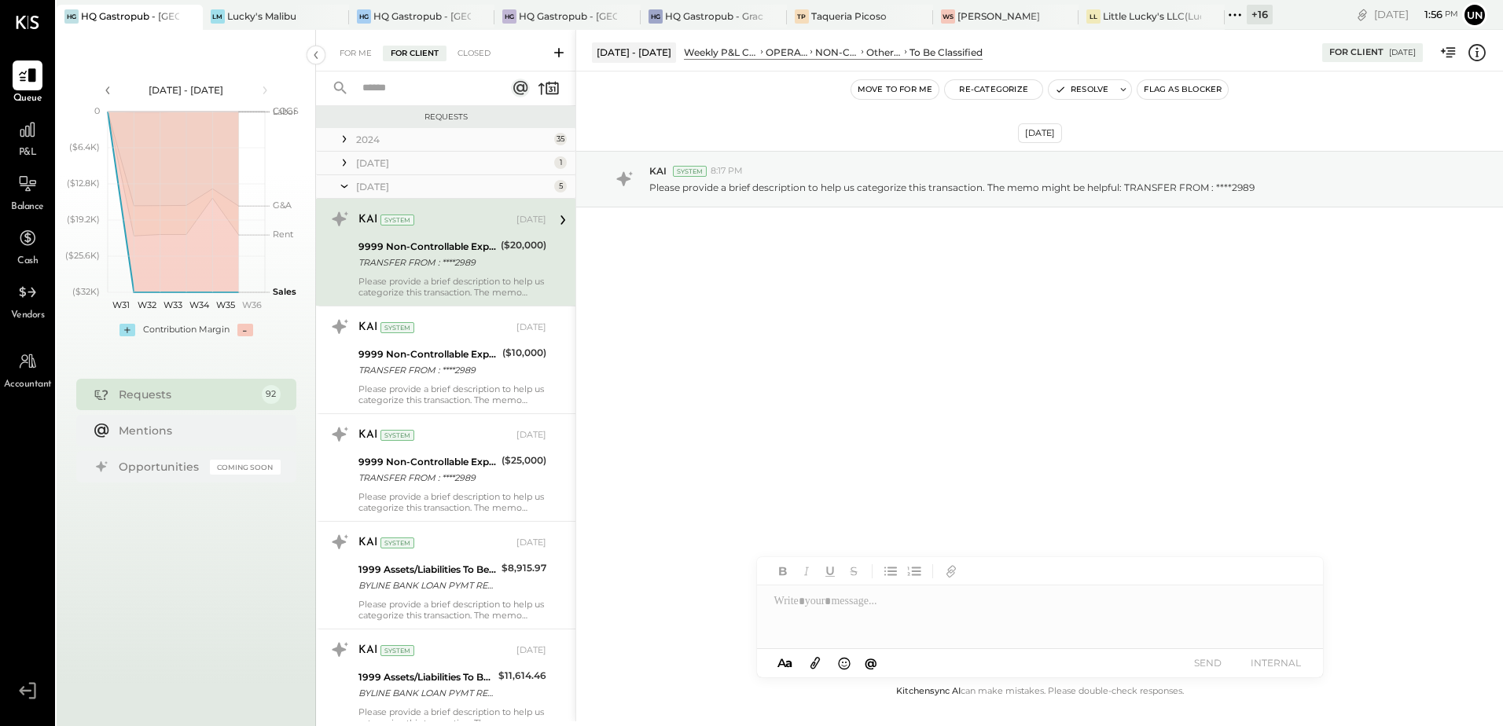
click at [365, 165] on div "[DATE]" at bounding box center [453, 162] width 194 height 13
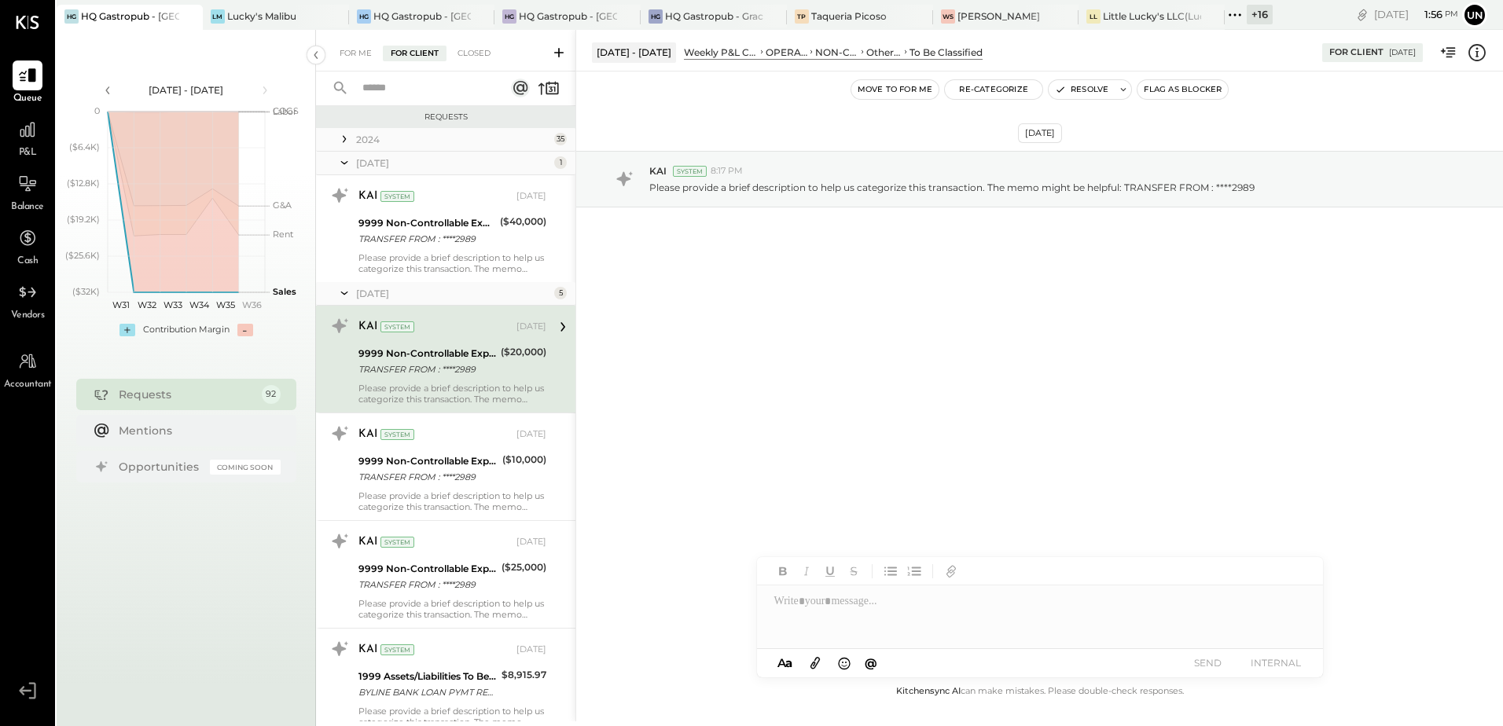
click at [424, 82] on input "text" at bounding box center [424, 88] width 142 height 26
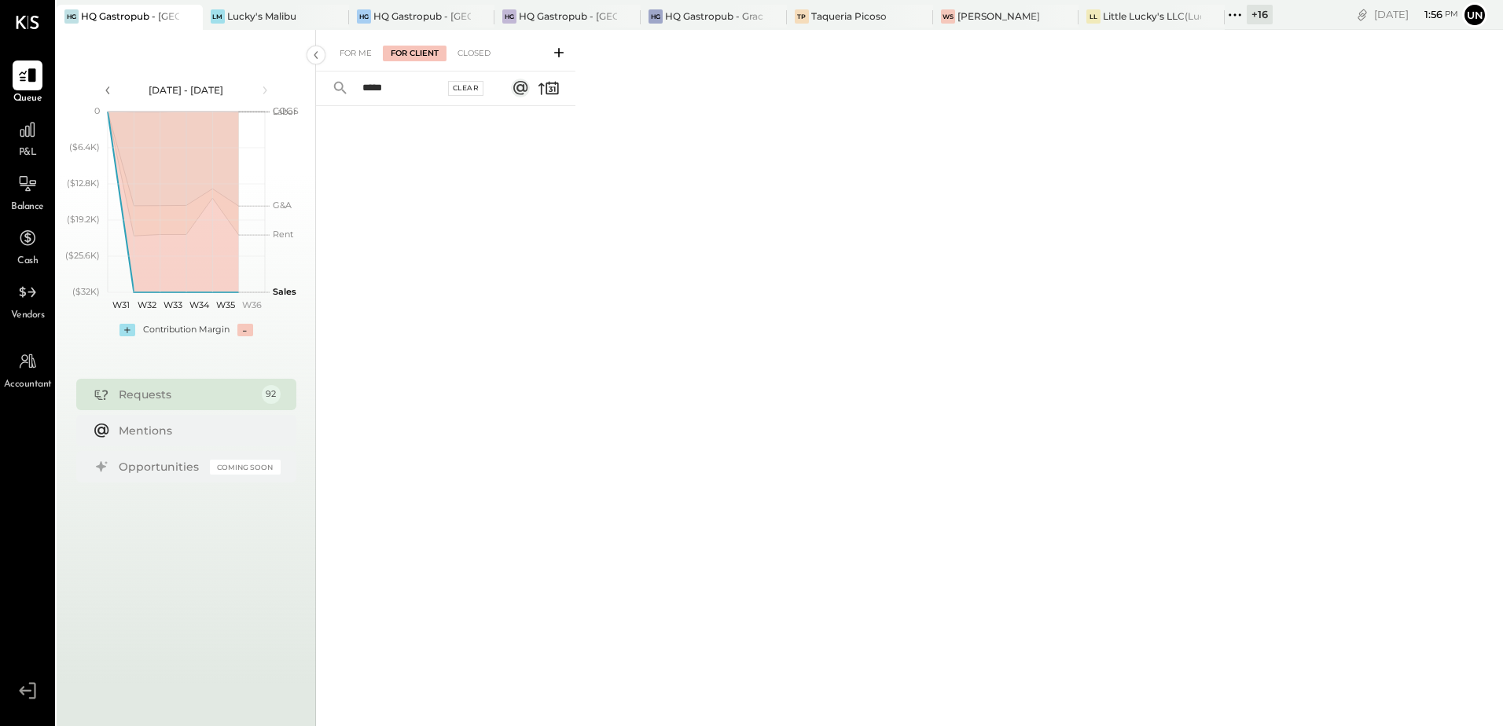
type input "*****"
click at [473, 86] on div "Clear" at bounding box center [466, 88] width 36 height 15
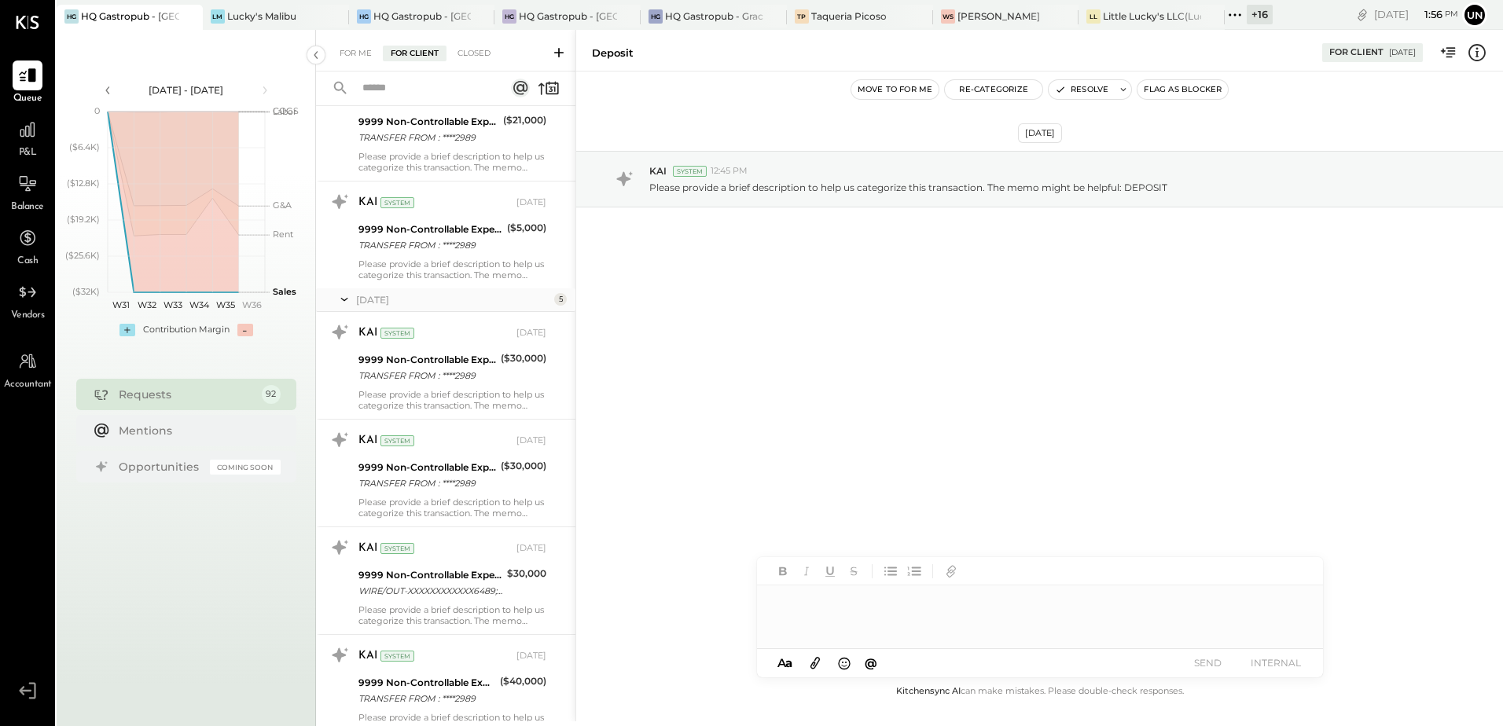
scroll to position [2437, 0]
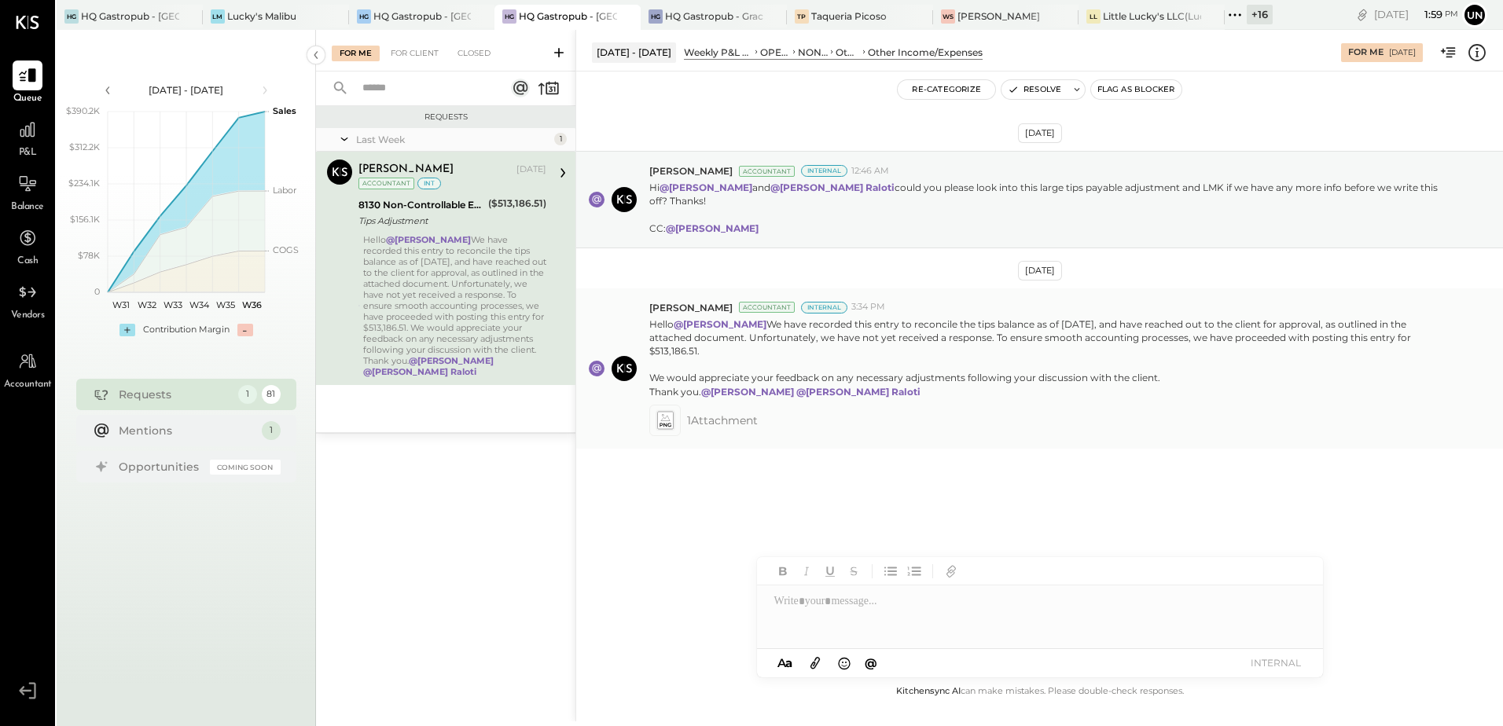
click at [708, 417] on span "1 Attachment" at bounding box center [722, 420] width 71 height 31
click at [776, 426] on div "1 Attachment" at bounding box center [1069, 420] width 841 height 31
click at [739, 418] on span "1 Attachment" at bounding box center [722, 420] width 71 height 31
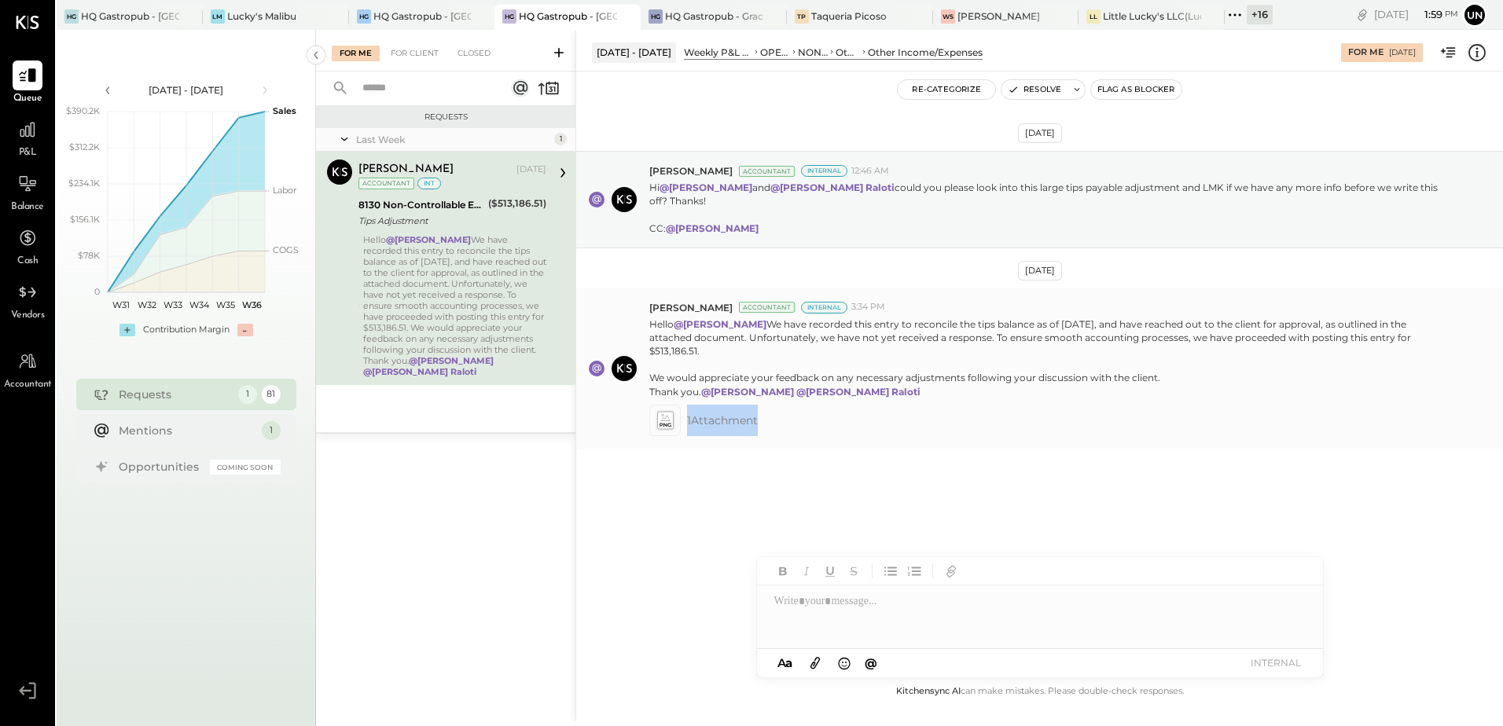
click at [1092, 418] on div "1 Attachment" at bounding box center [1069, 420] width 841 height 31
click at [455, 299] on div "Hello @Margot Bloch We have recorded this entry to reconcile the tips balance a…" at bounding box center [454, 305] width 183 height 143
click at [663, 423] on icon at bounding box center [664, 420] width 17 height 18
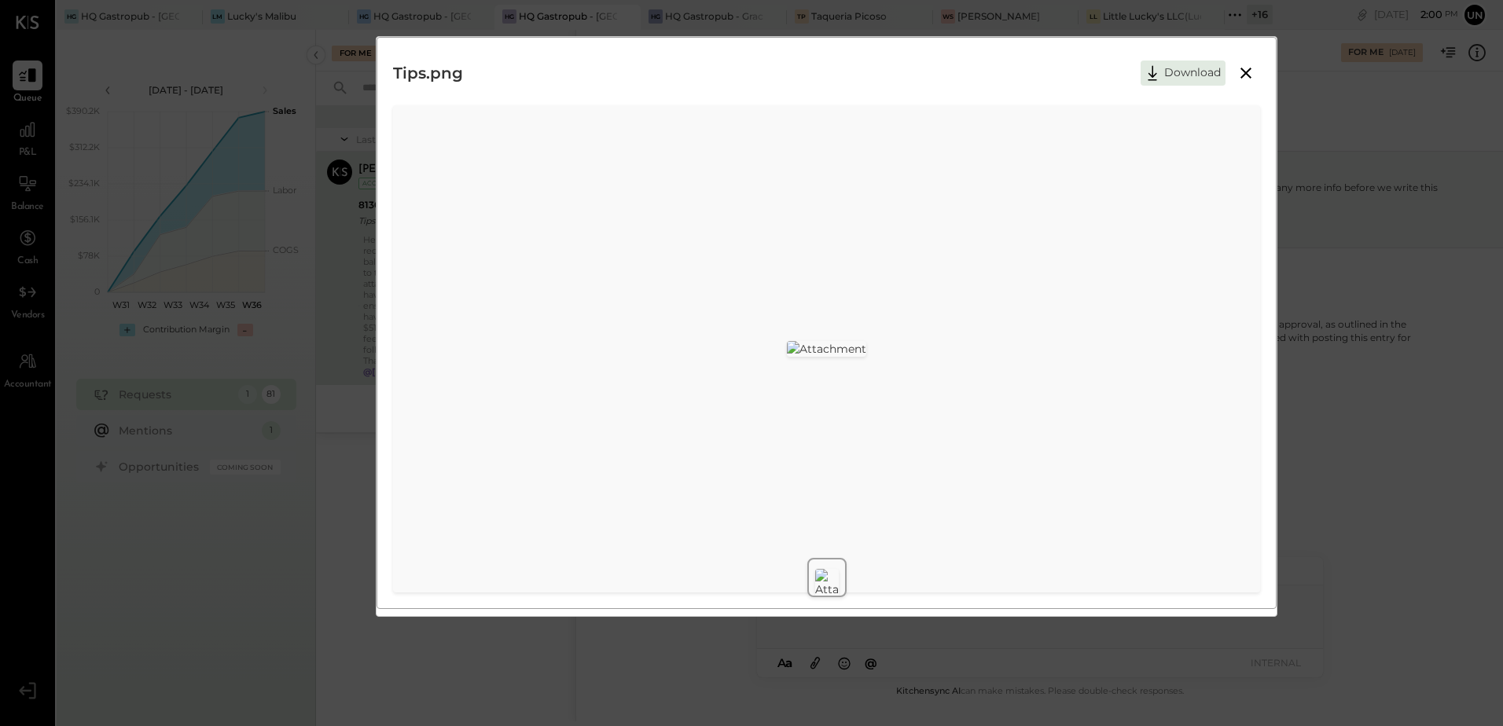
click at [1245, 76] on icon at bounding box center [1246, 73] width 19 height 19
